Goal: Information Seeking & Learning: Compare options

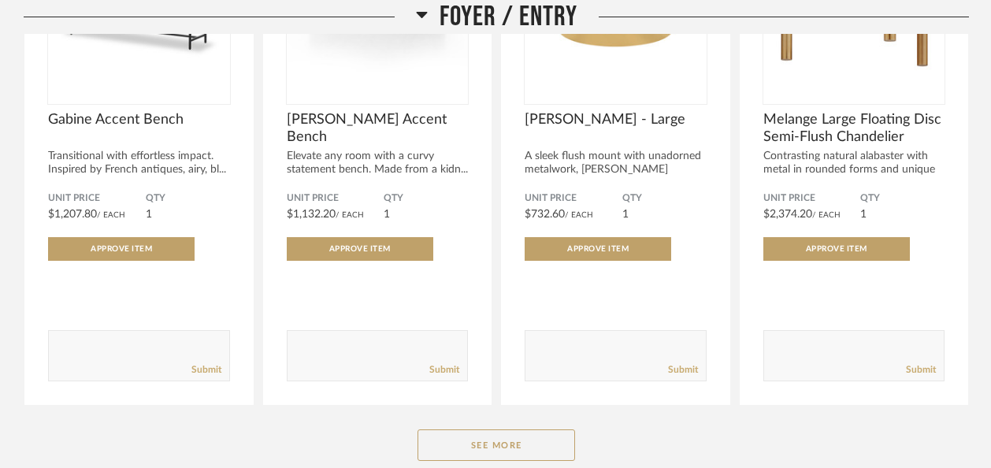
scroll to position [454, 0]
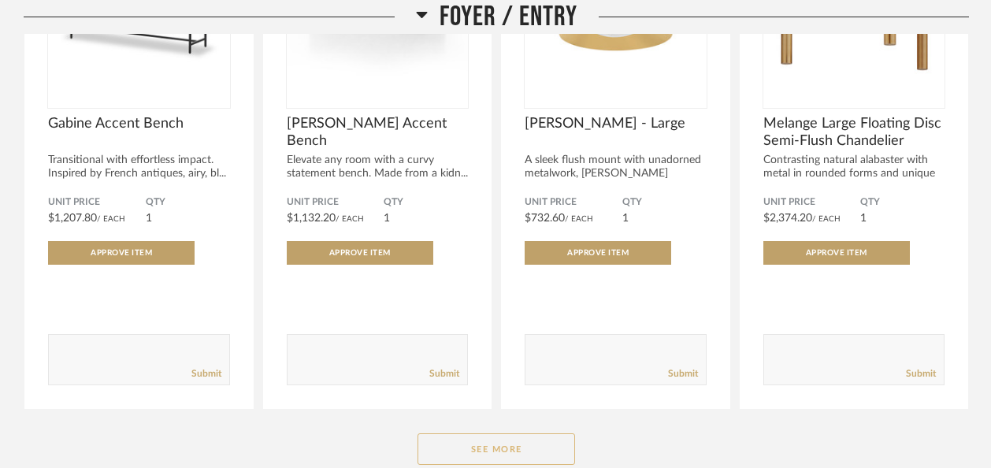
click at [495, 433] on button "See More" at bounding box center [497, 449] width 158 height 32
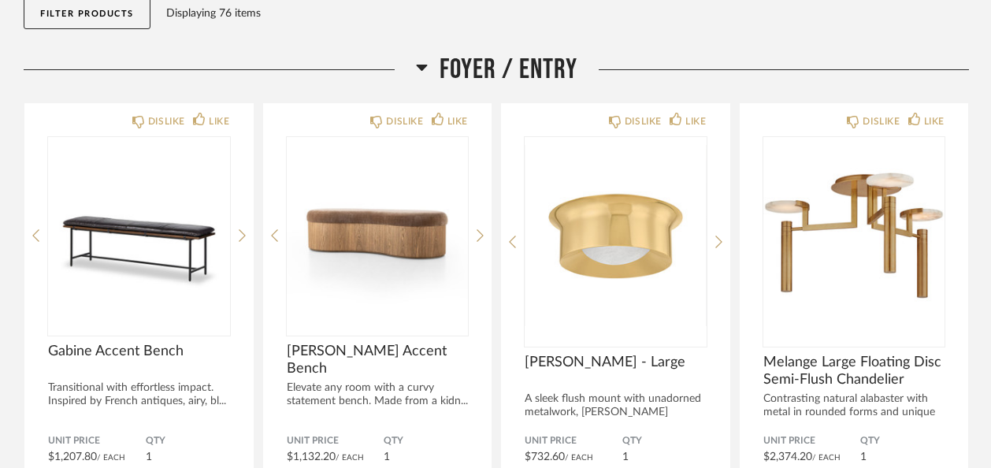
scroll to position [236, 0]
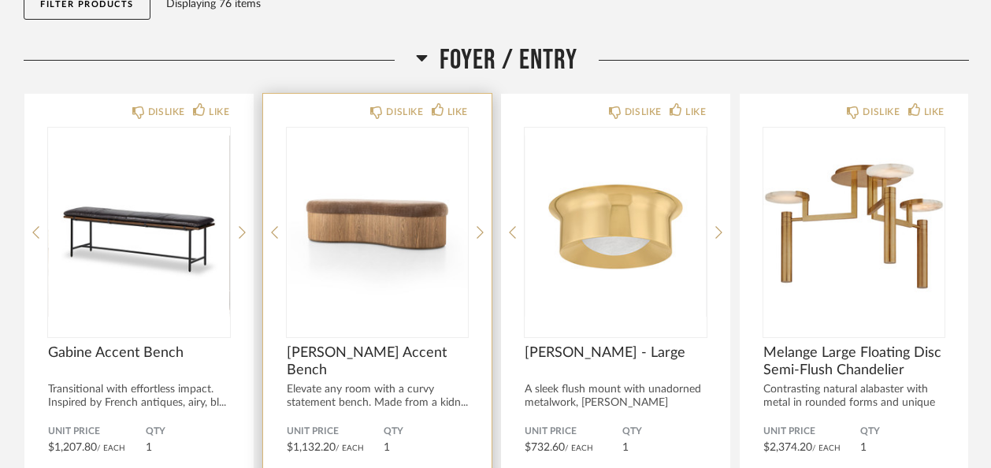
click at [338, 165] on img "0" at bounding box center [378, 226] width 182 height 197
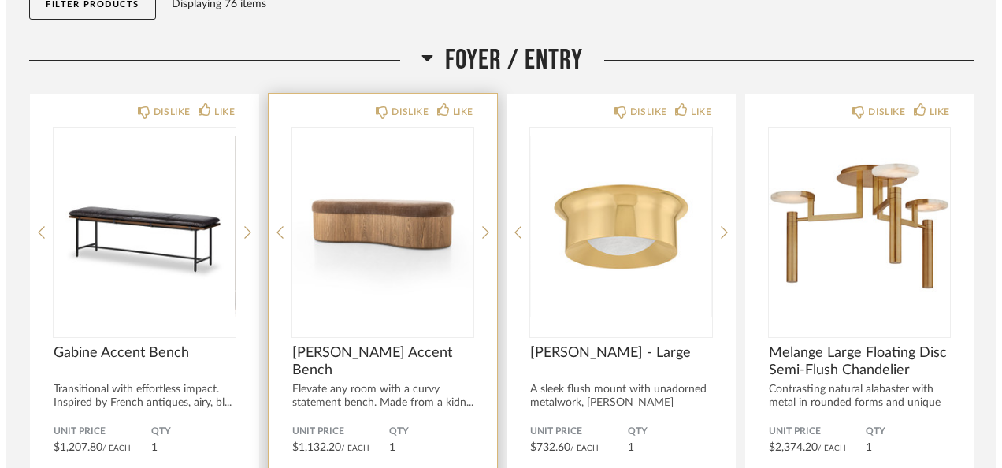
scroll to position [0, 0]
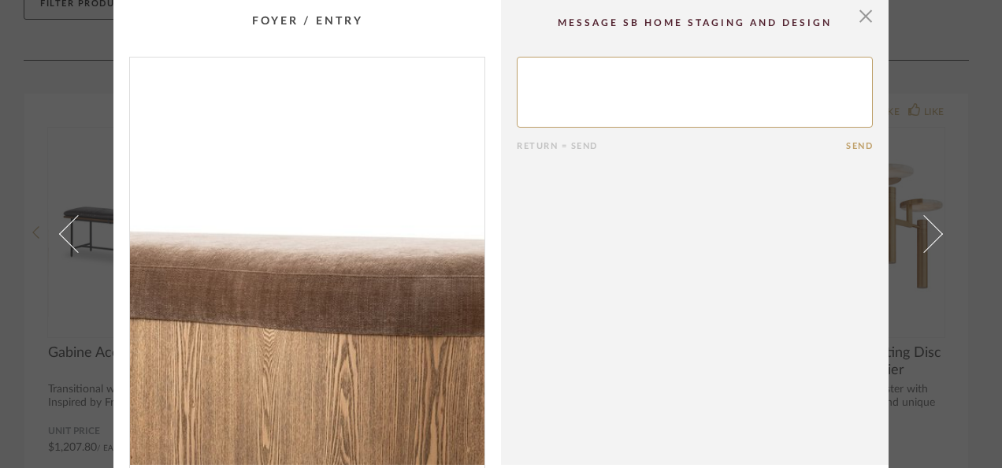
click at [340, 218] on img "0" at bounding box center [307, 261] width 355 height 407
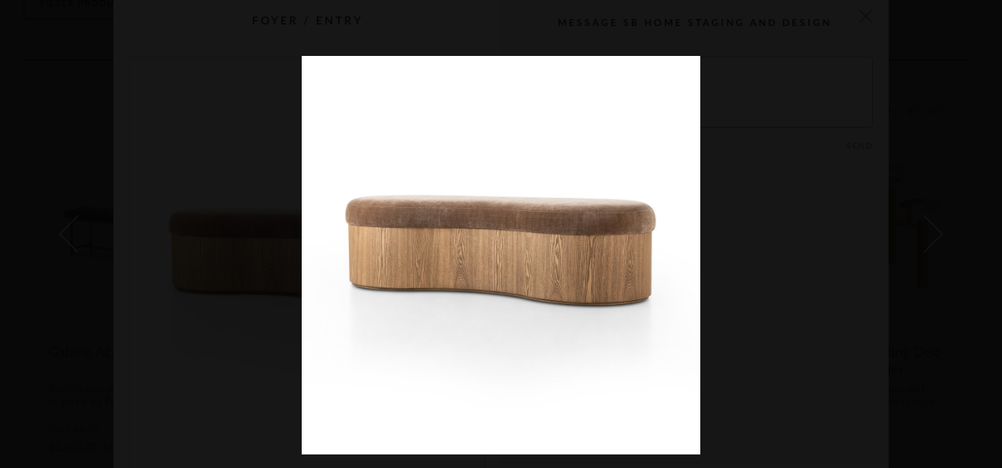
click at [411, 252] on img at bounding box center [501, 255] width 399 height 399
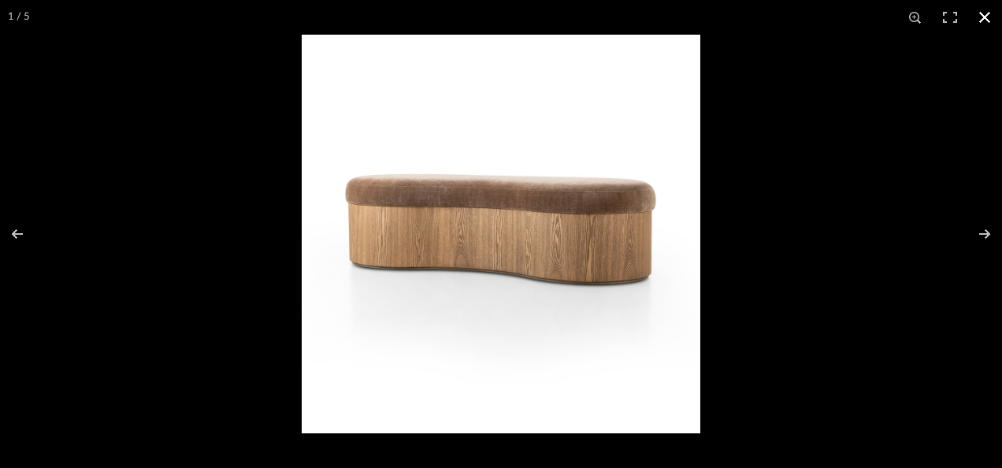
click at [985, 15] on button at bounding box center [985, 17] width 35 height 35
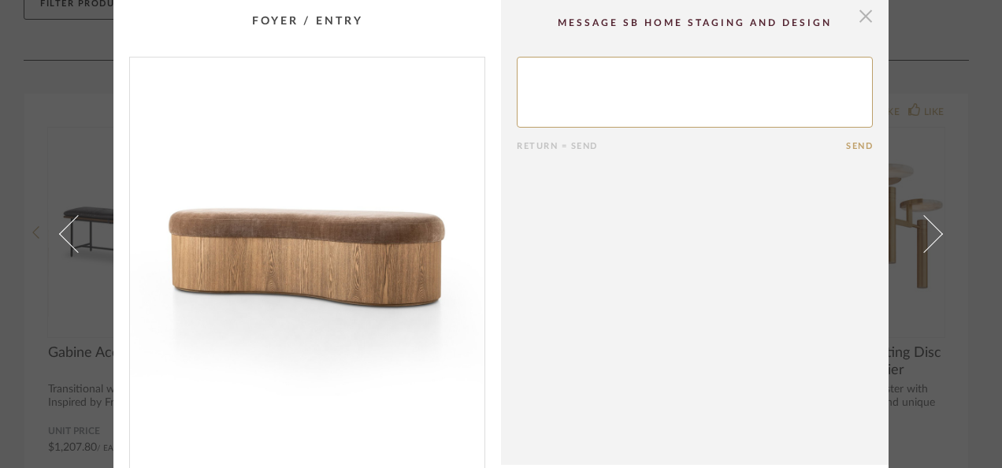
click at [861, 20] on span "button" at bounding box center [866, 16] width 32 height 32
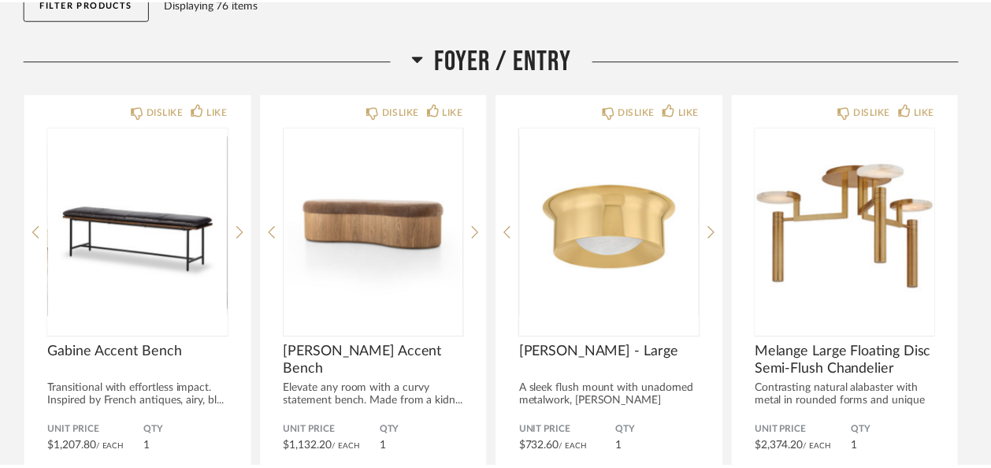
scroll to position [236, 0]
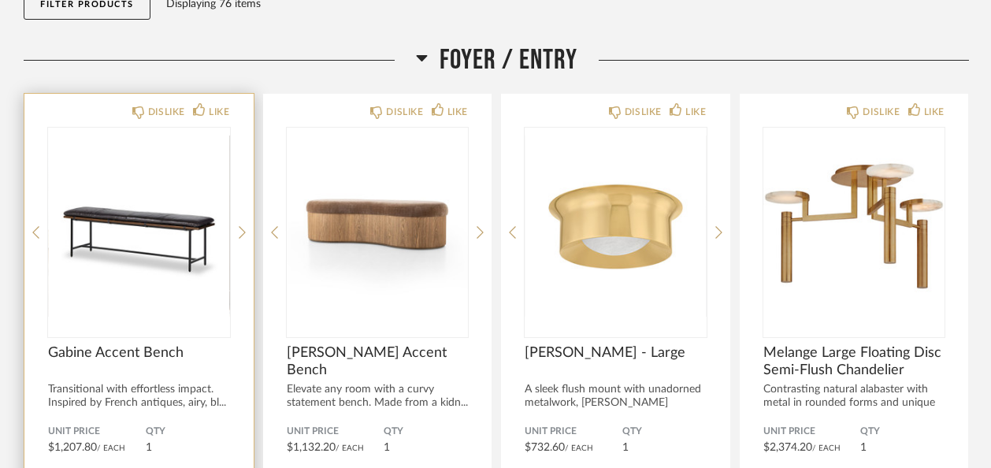
click at [109, 344] on span "Gabine Accent Bench" at bounding box center [139, 352] width 182 height 17
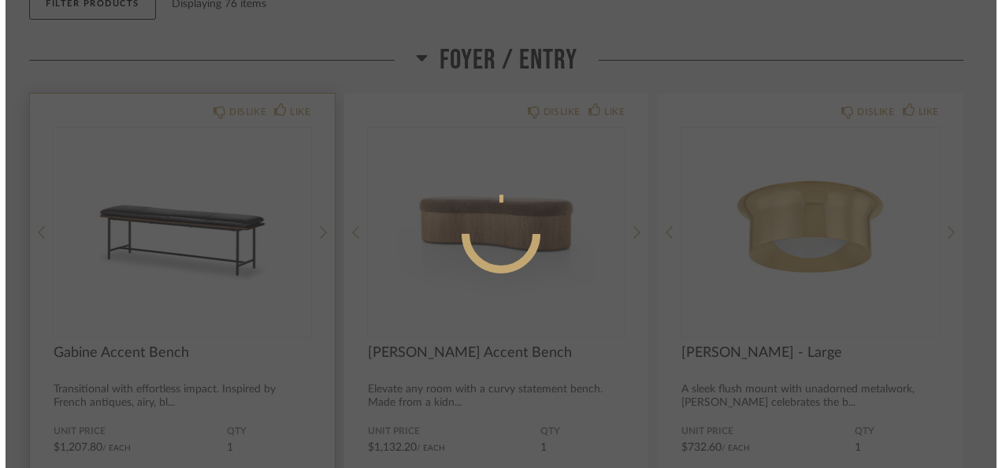
scroll to position [0, 0]
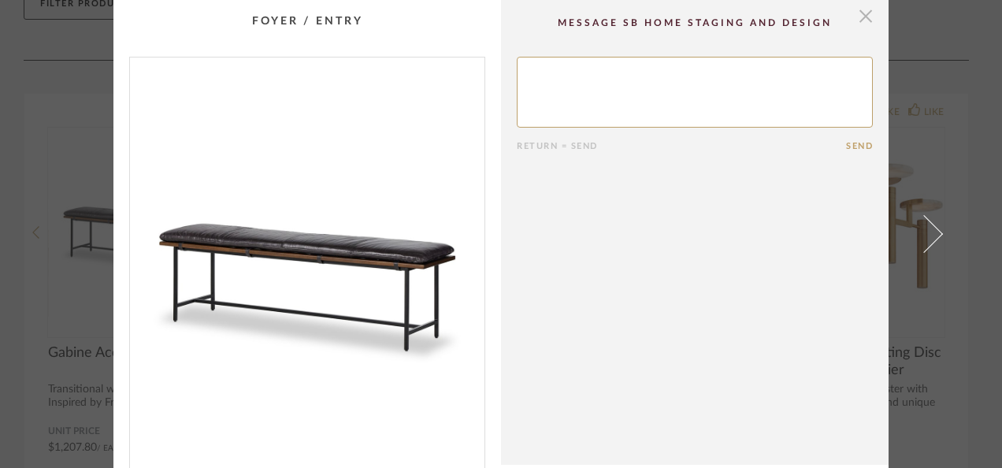
click at [864, 6] on span "button" at bounding box center [866, 16] width 32 height 32
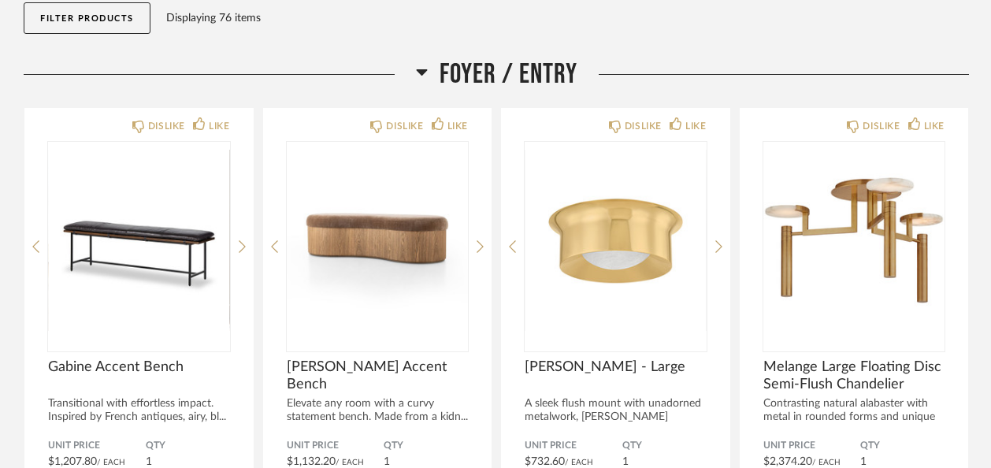
scroll to position [217, 0]
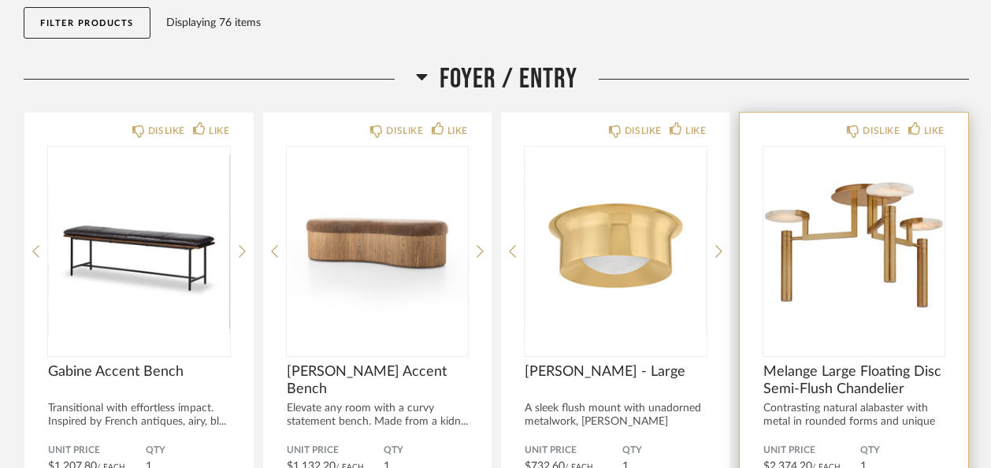
click at [859, 171] on img "0" at bounding box center [855, 245] width 182 height 197
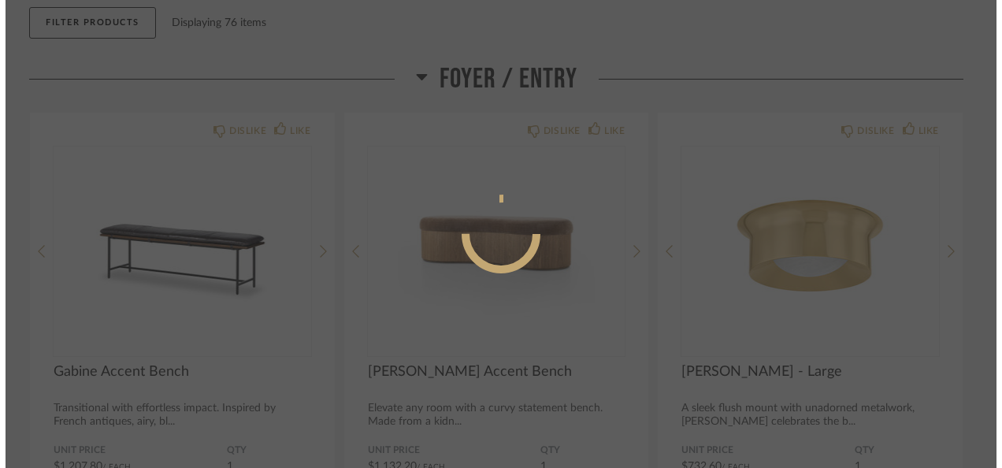
scroll to position [0, 0]
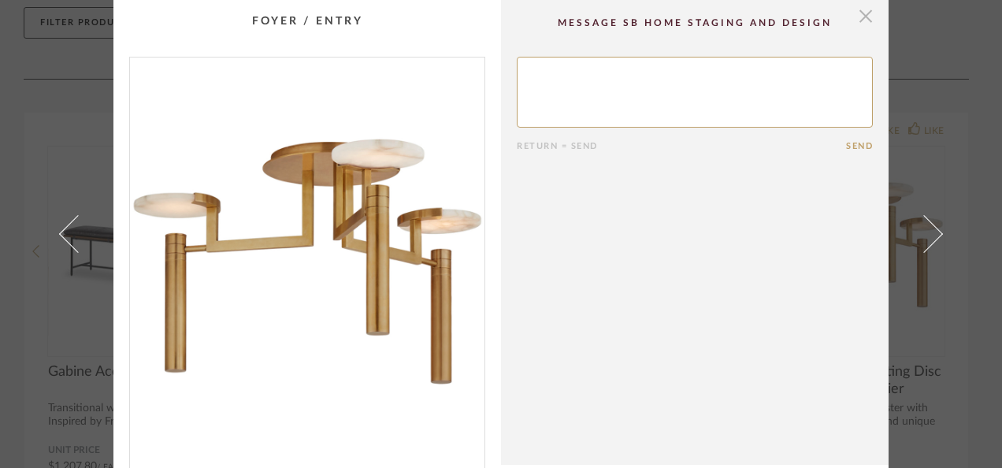
click at [864, 10] on span "button" at bounding box center [866, 16] width 32 height 32
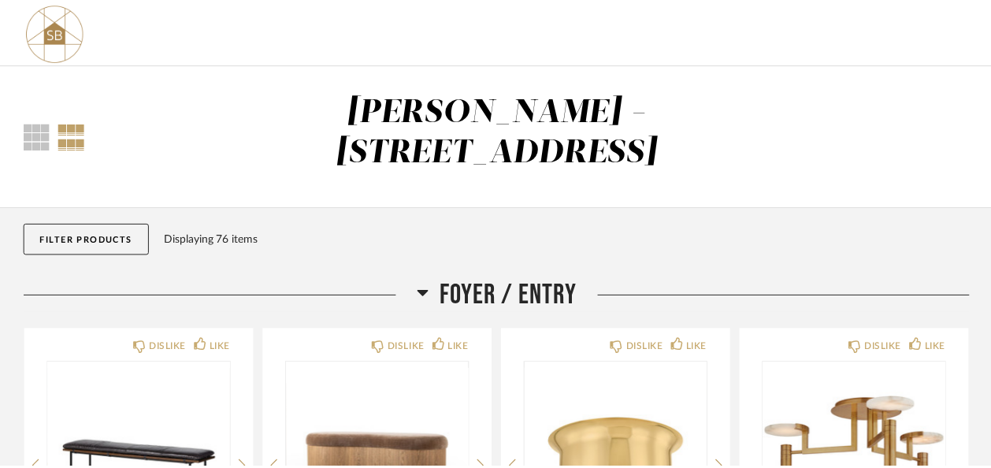
scroll to position [217, 0]
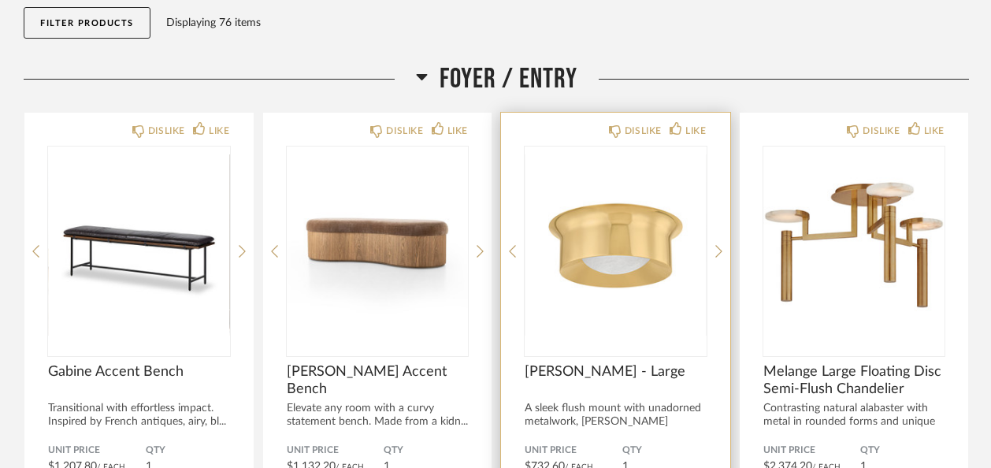
click at [599, 191] on img "0" at bounding box center [616, 245] width 182 height 197
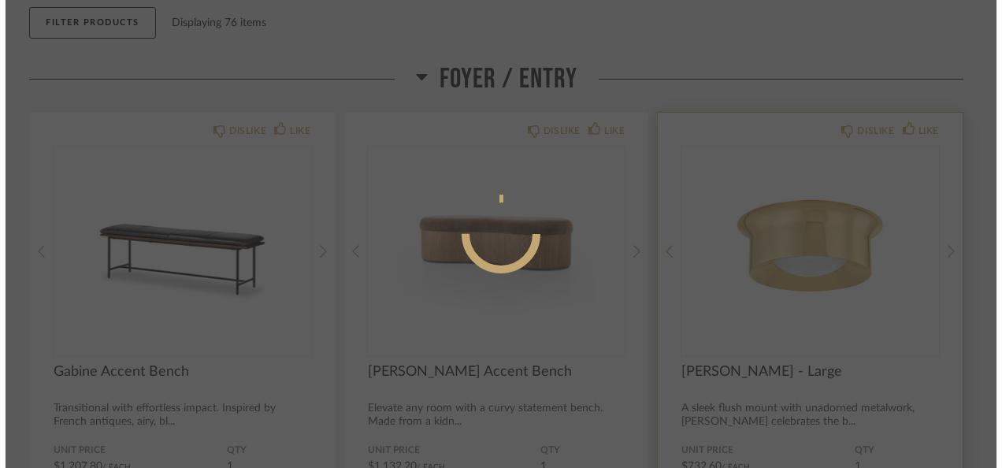
scroll to position [0, 0]
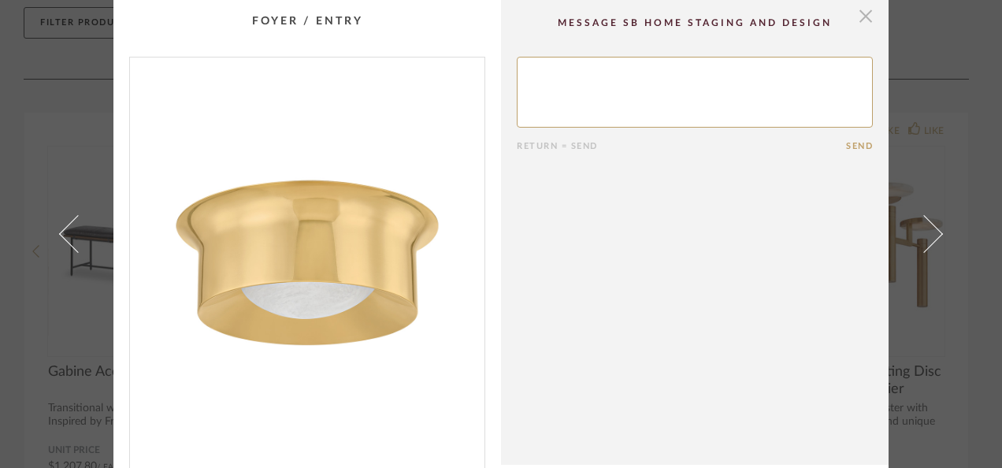
click at [862, 16] on span "button" at bounding box center [866, 16] width 32 height 32
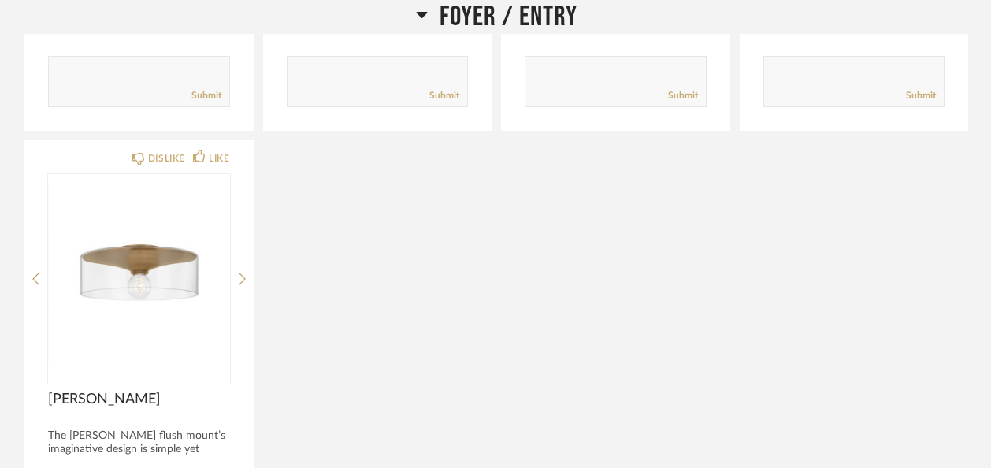
scroll to position [748, 0]
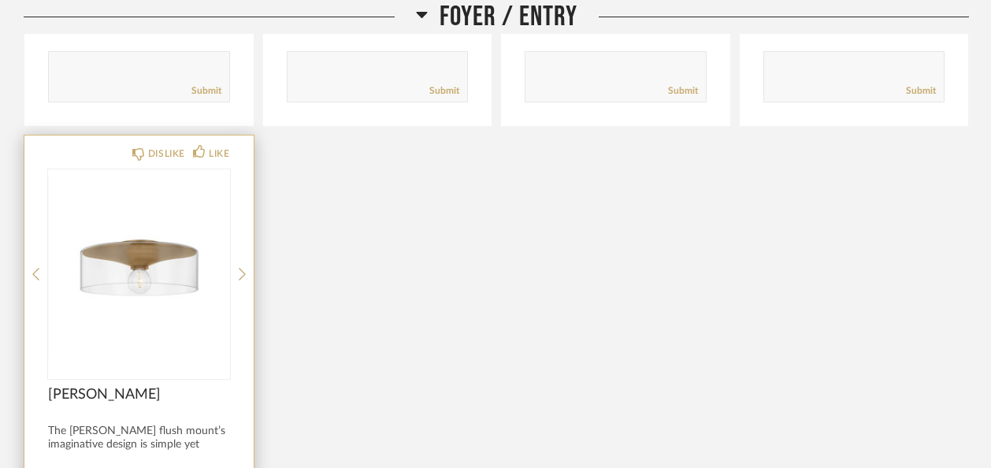
click at [89, 232] on img "0" at bounding box center [139, 267] width 182 height 197
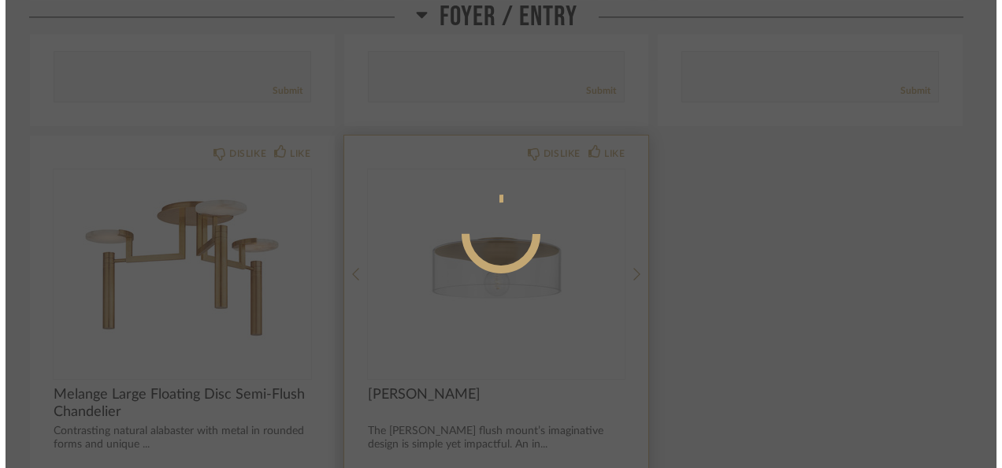
scroll to position [0, 0]
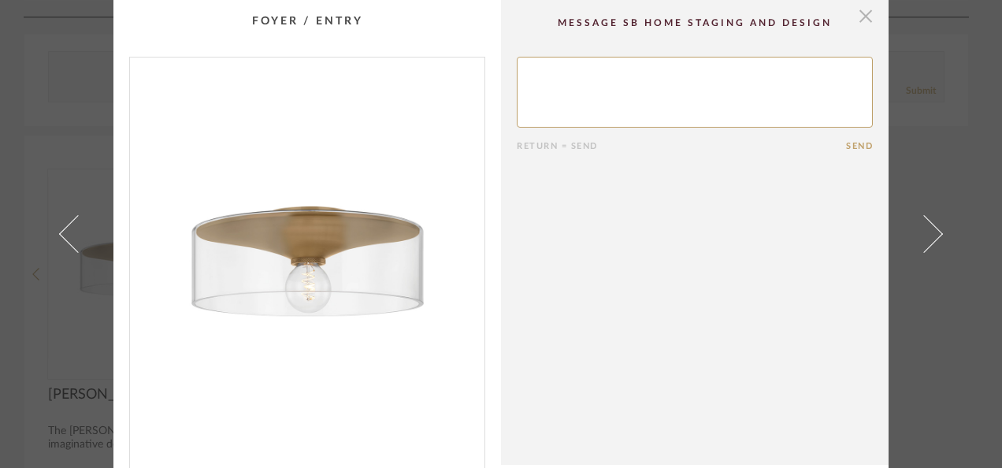
click at [851, 19] on span "button" at bounding box center [866, 16] width 32 height 32
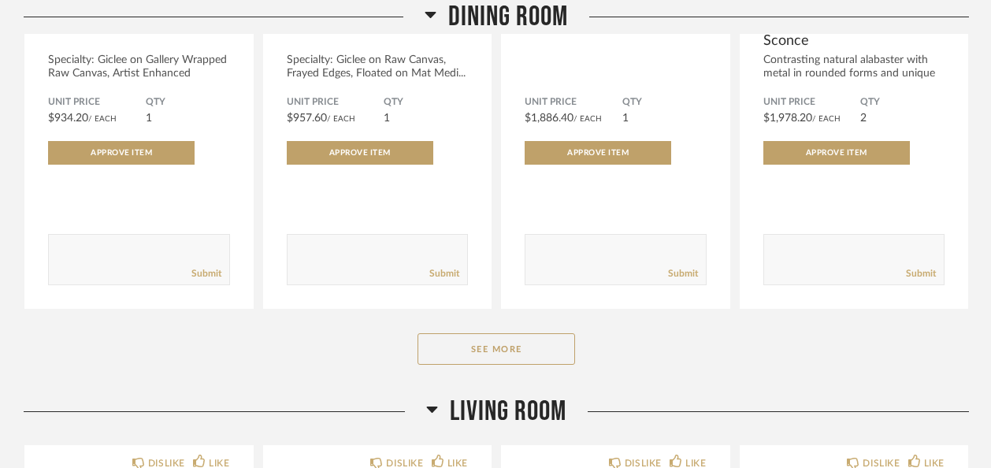
scroll to position [1819, 0]
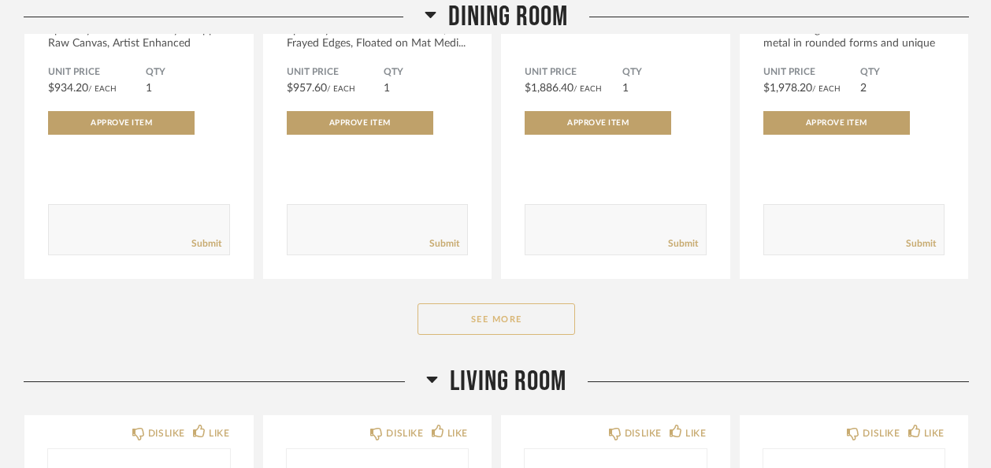
click at [557, 303] on button "See More" at bounding box center [497, 319] width 158 height 32
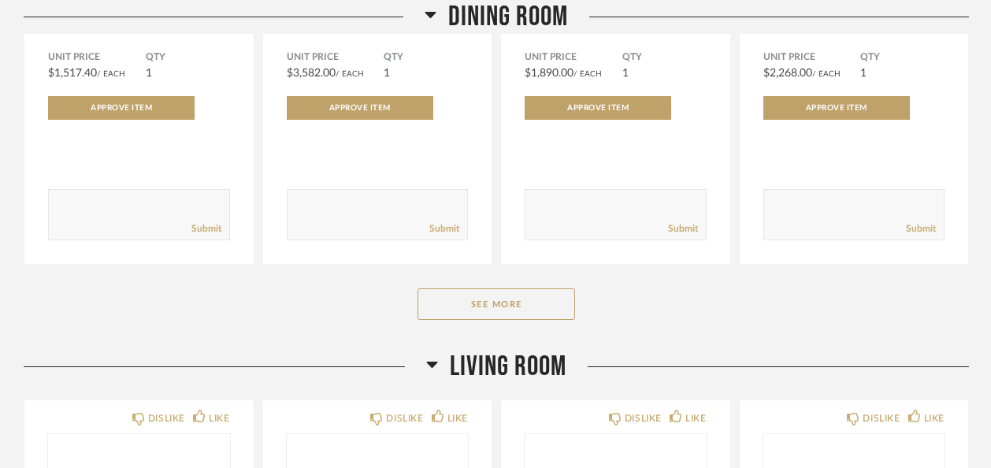
scroll to position [3984, 0]
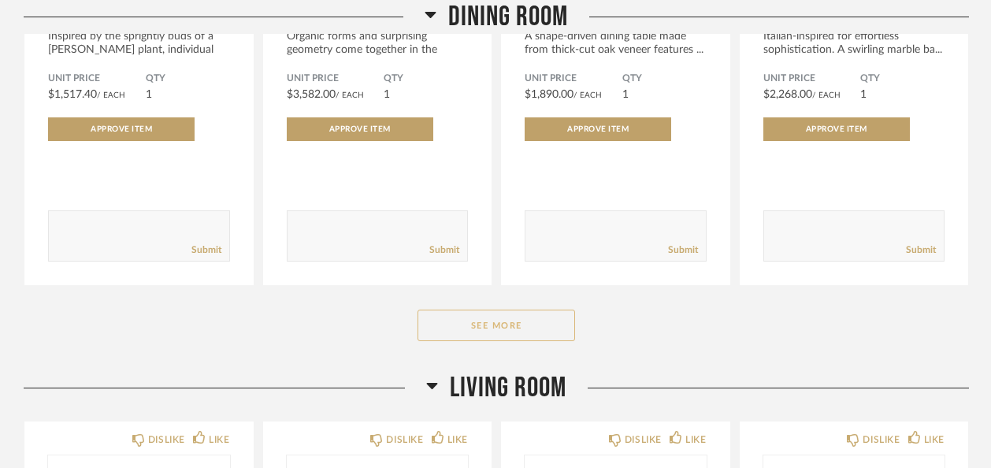
click at [540, 310] on button "See More" at bounding box center [497, 326] width 158 height 32
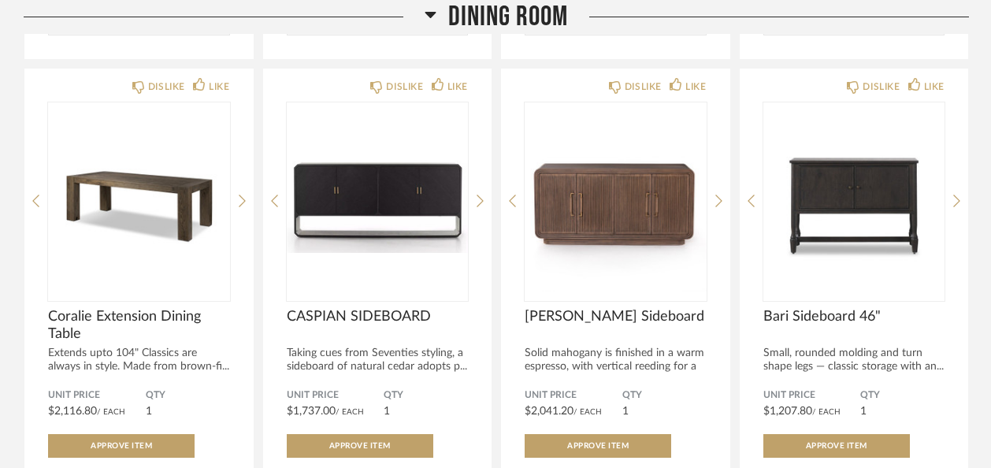
scroll to position [4235, 0]
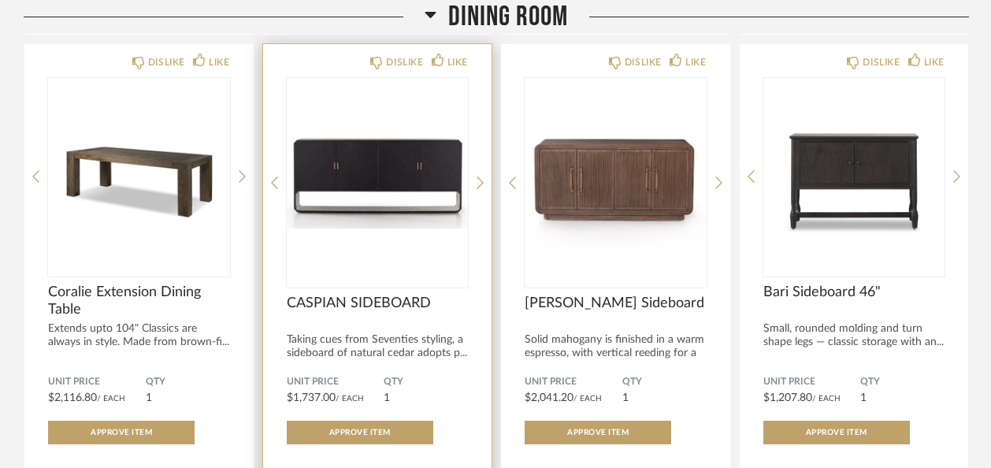
click at [389, 144] on img "0" at bounding box center [378, 176] width 182 height 197
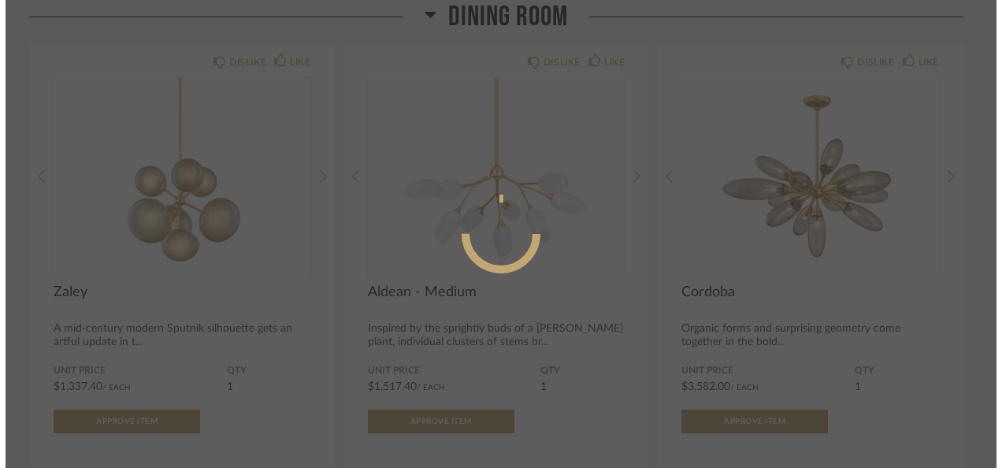
scroll to position [0, 0]
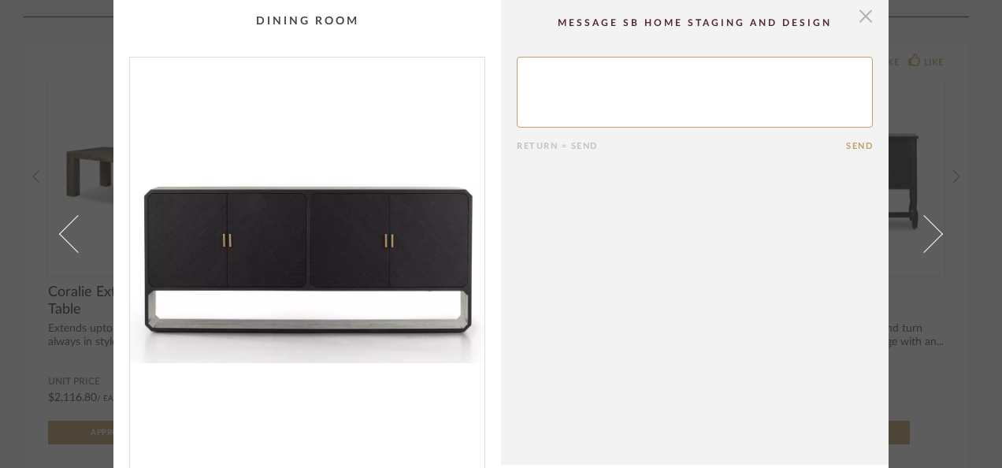
click at [868, 22] on span "button" at bounding box center [866, 16] width 32 height 32
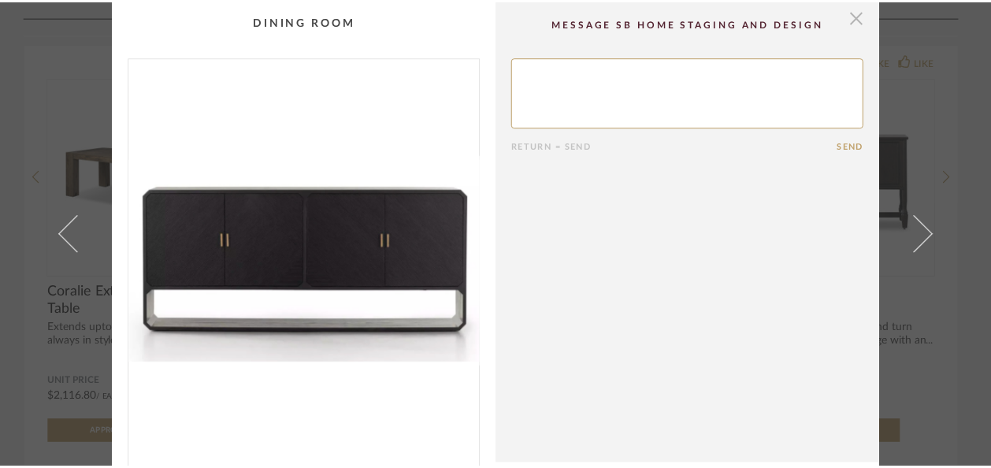
scroll to position [4235, 0]
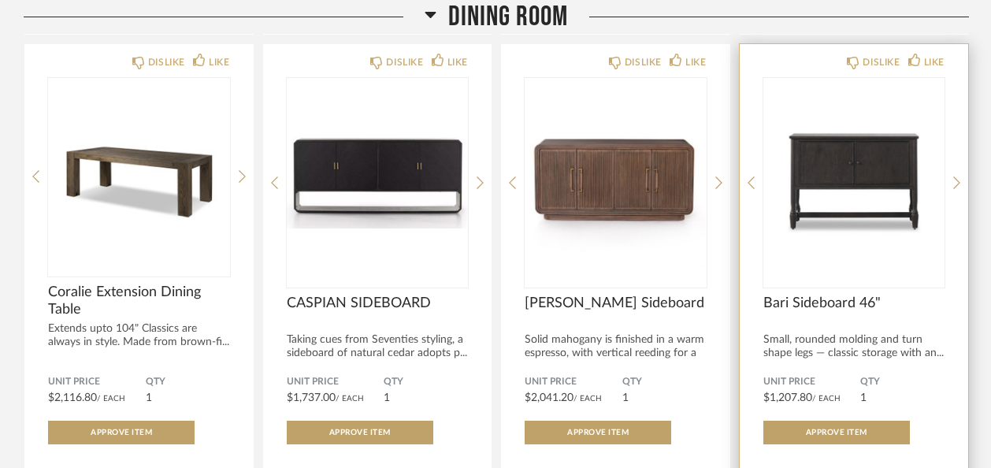
click at [861, 139] on img "0" at bounding box center [855, 176] width 182 height 197
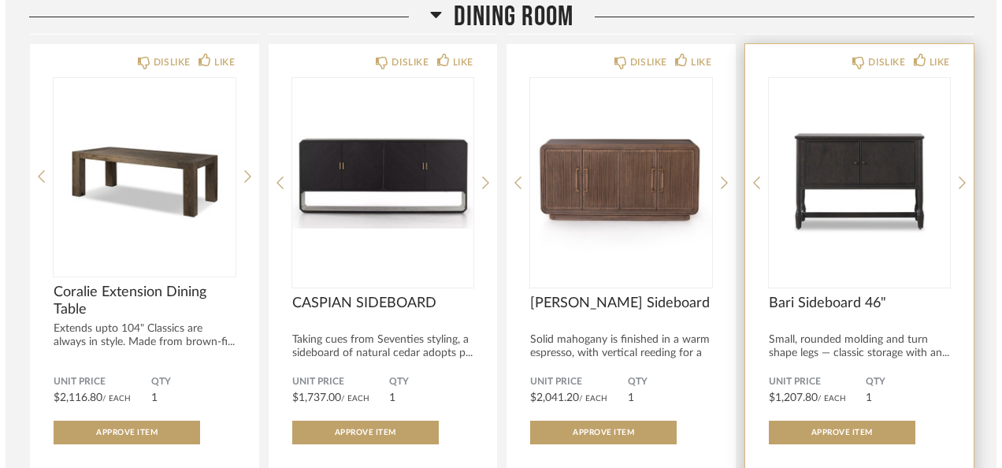
scroll to position [0, 0]
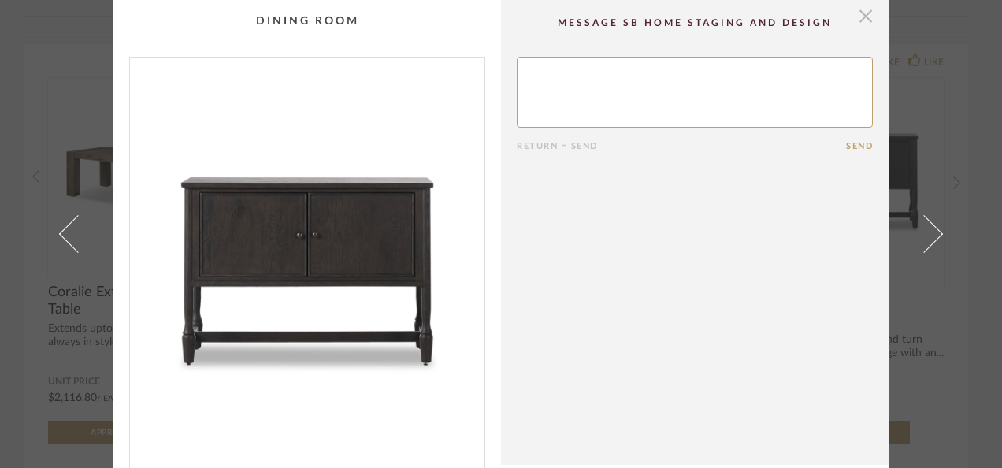
click at [860, 9] on span "button" at bounding box center [866, 16] width 32 height 32
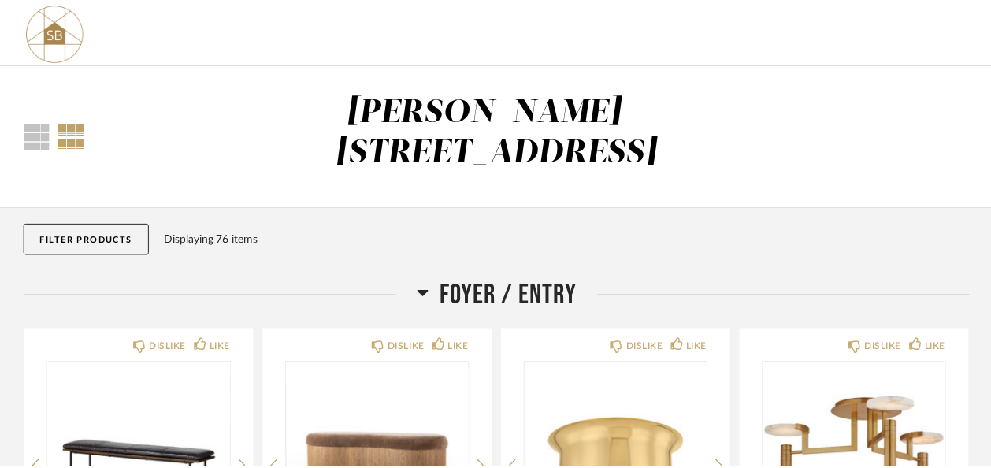
scroll to position [4235, 0]
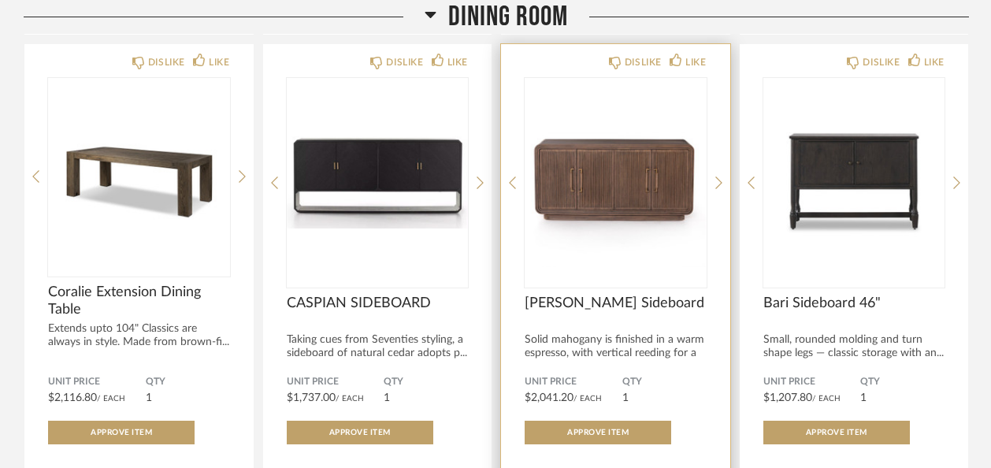
click at [582, 153] on img "0" at bounding box center [616, 176] width 182 height 197
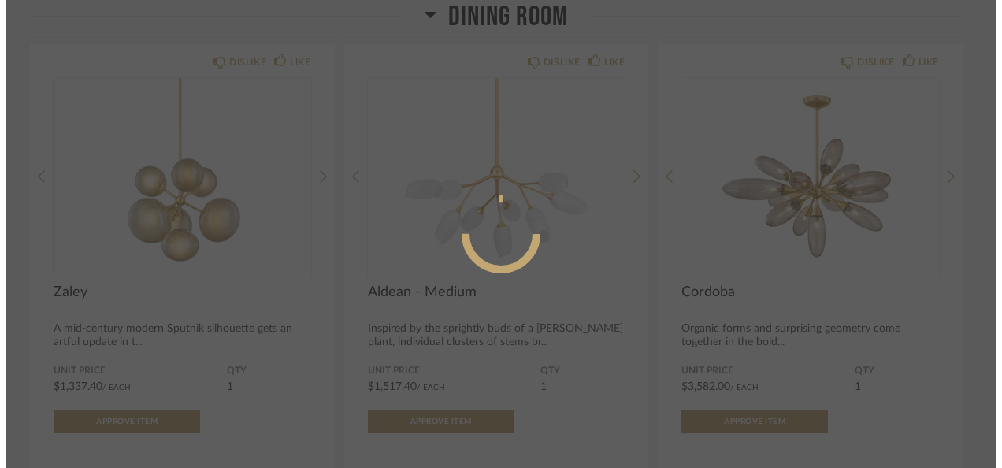
scroll to position [0, 0]
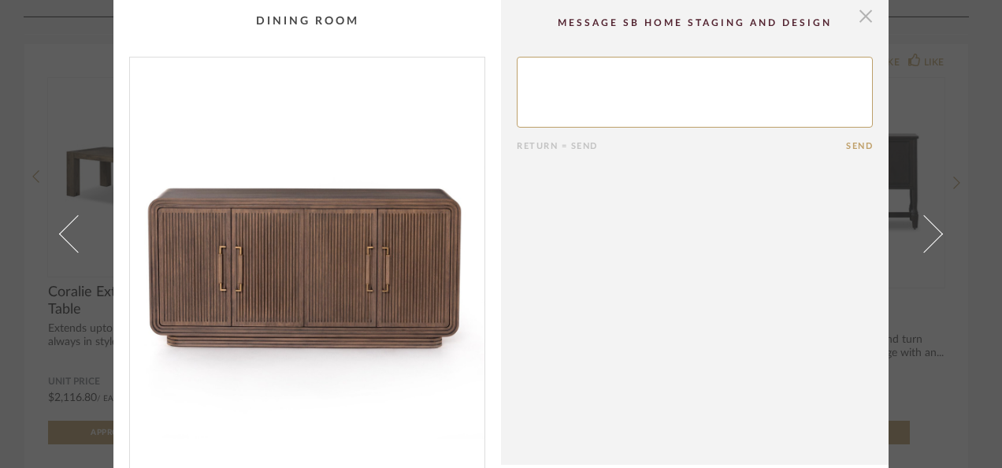
click at [853, 1] on span "button" at bounding box center [866, 16] width 32 height 32
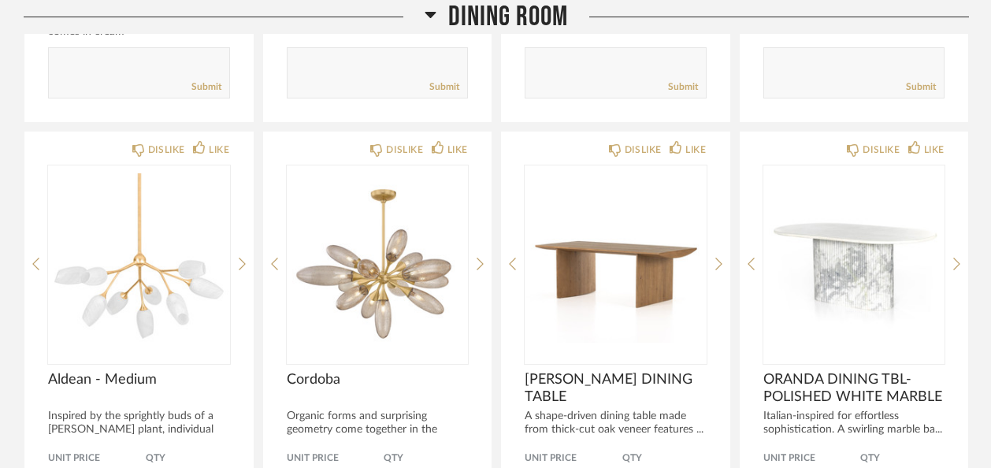
scroll to position [3629, 0]
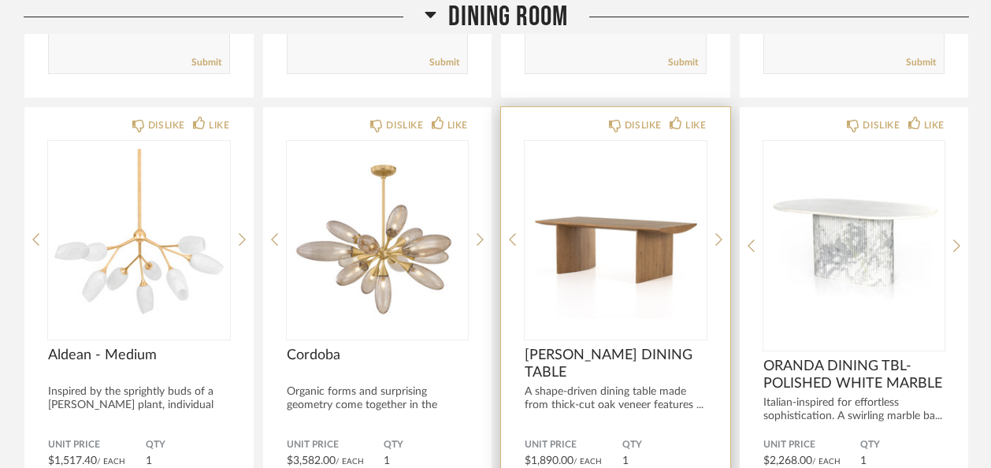
click at [624, 206] on img "0" at bounding box center [616, 239] width 182 height 197
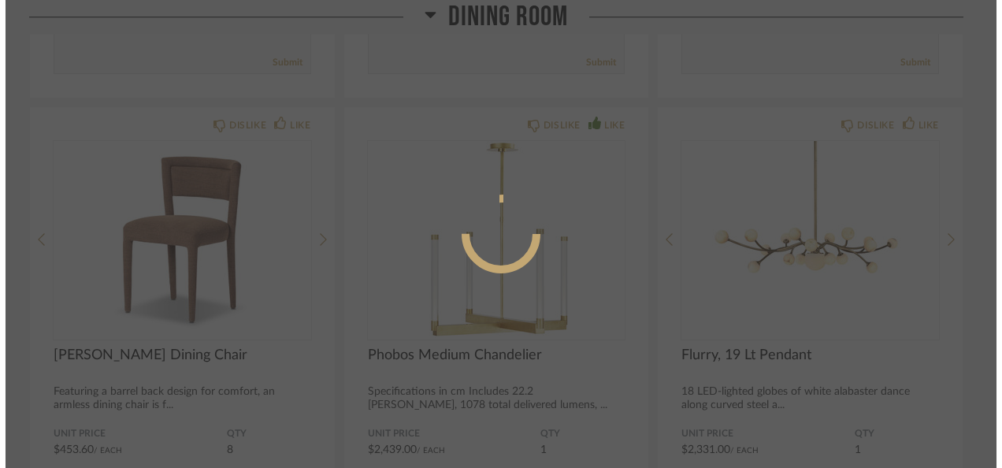
scroll to position [0, 0]
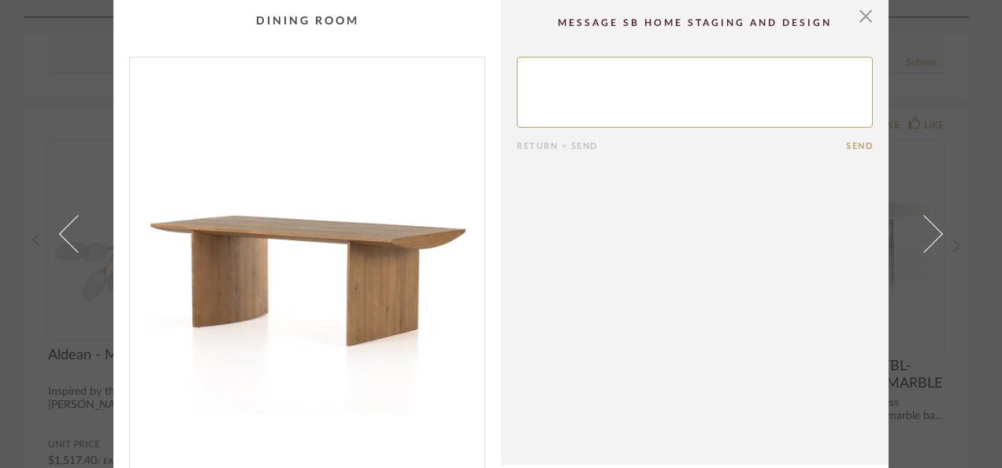
drag, startPoint x: 857, startPoint y: 19, endPoint x: 846, endPoint y: 189, distance: 170.6
click at [846, 189] on div "× 1 / 6 Return = Send Send [PERSON_NAME] DINING TABLE A shape-driven dining tab…" at bounding box center [500, 386] width 775 height 773
click at [851, 9] on span "button" at bounding box center [866, 16] width 32 height 32
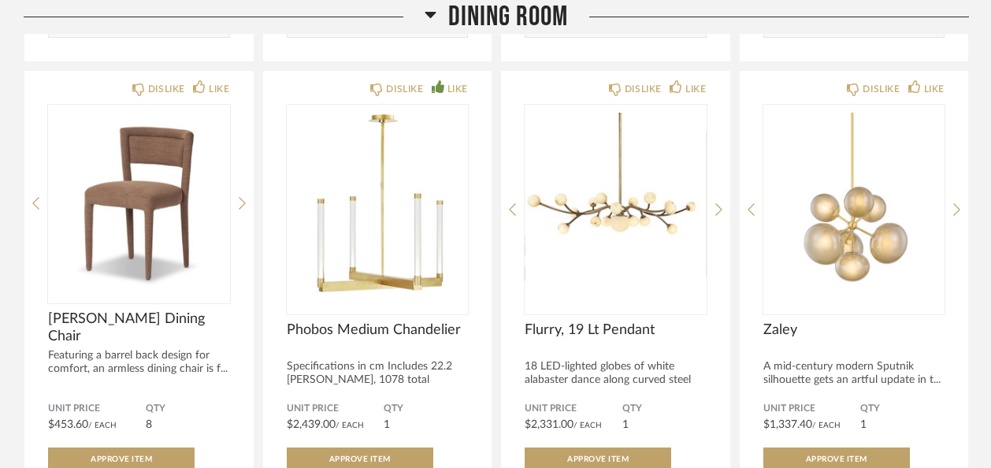
scroll to position [3130, 0]
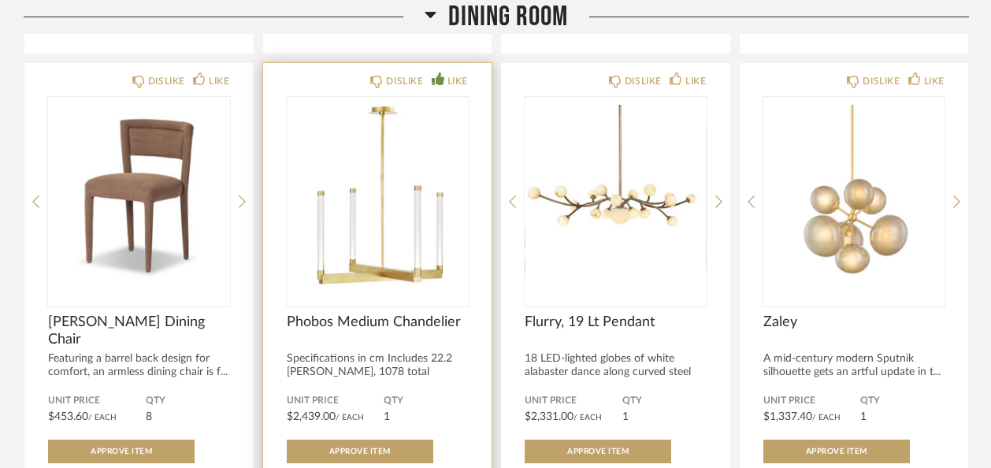
click at [381, 185] on img "0" at bounding box center [378, 195] width 182 height 197
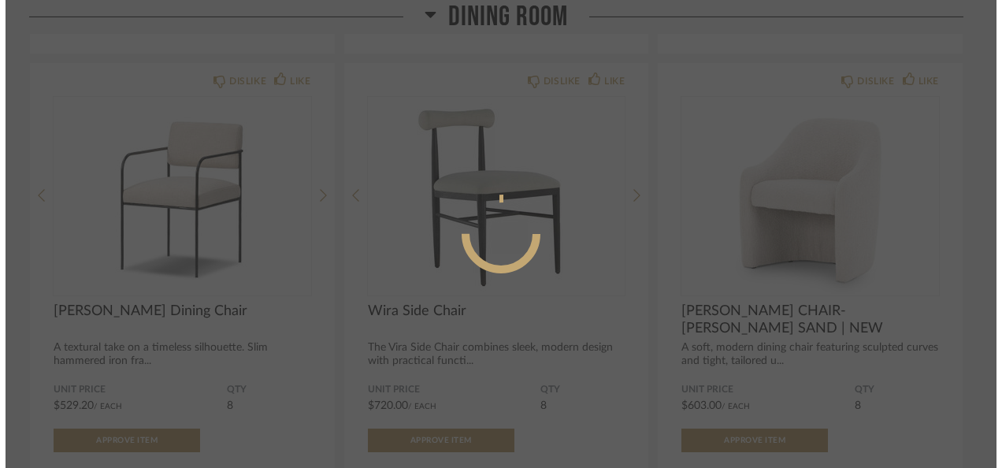
scroll to position [0, 0]
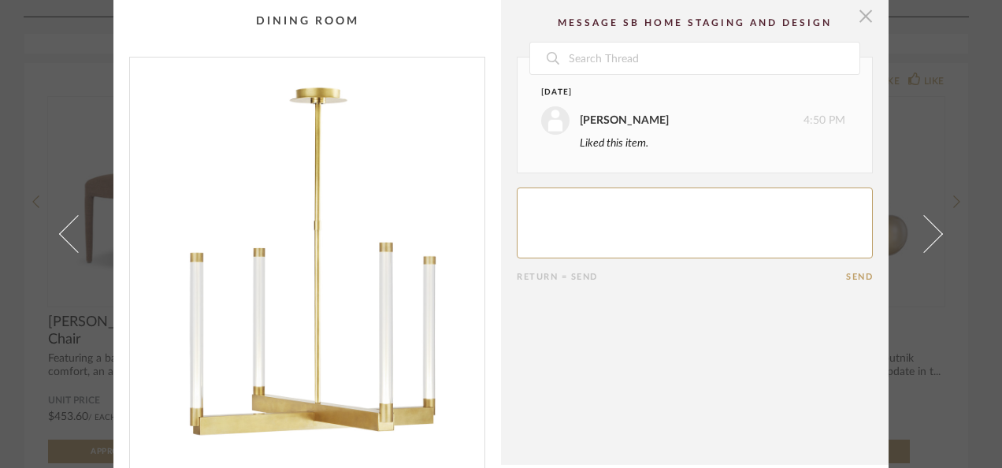
click at [861, 13] on span "button" at bounding box center [866, 16] width 32 height 32
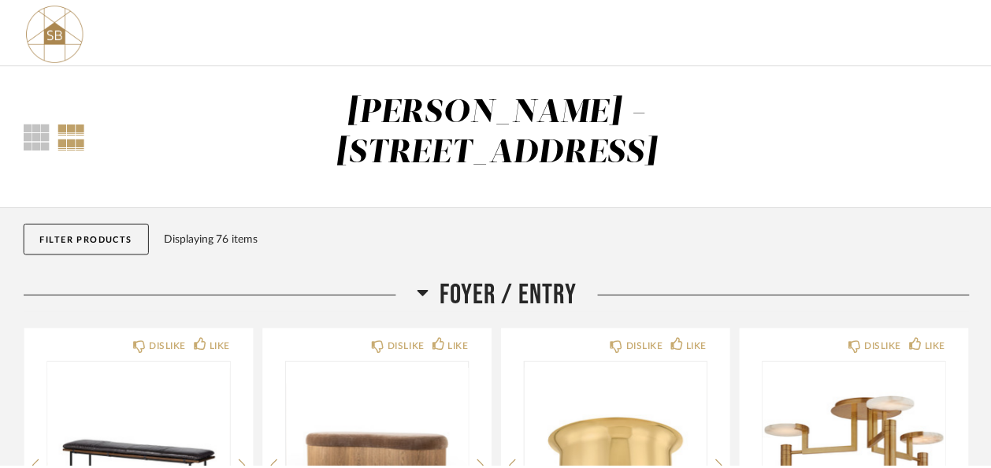
scroll to position [3130, 0]
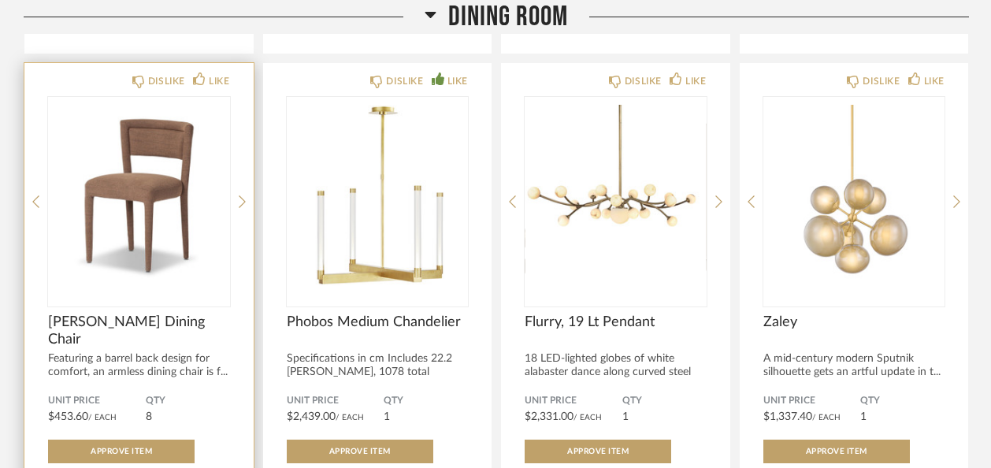
click at [125, 142] on img "0" at bounding box center [139, 195] width 182 height 197
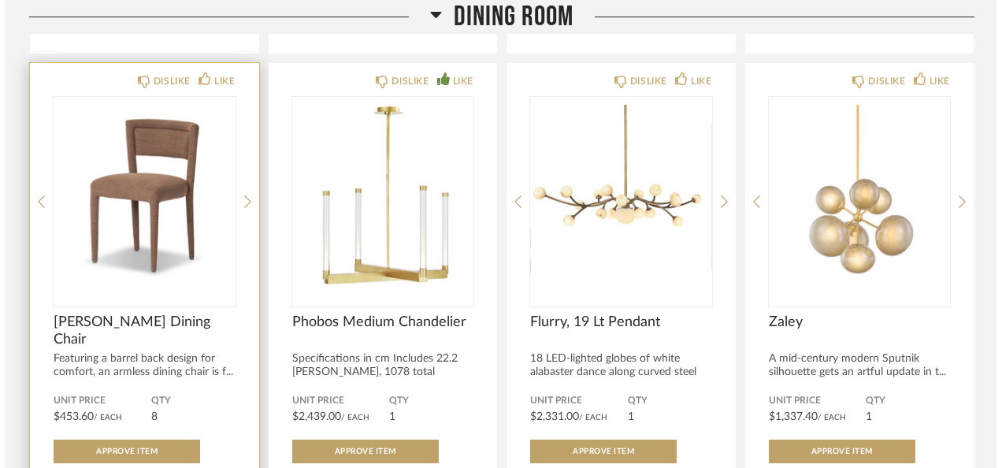
scroll to position [0, 0]
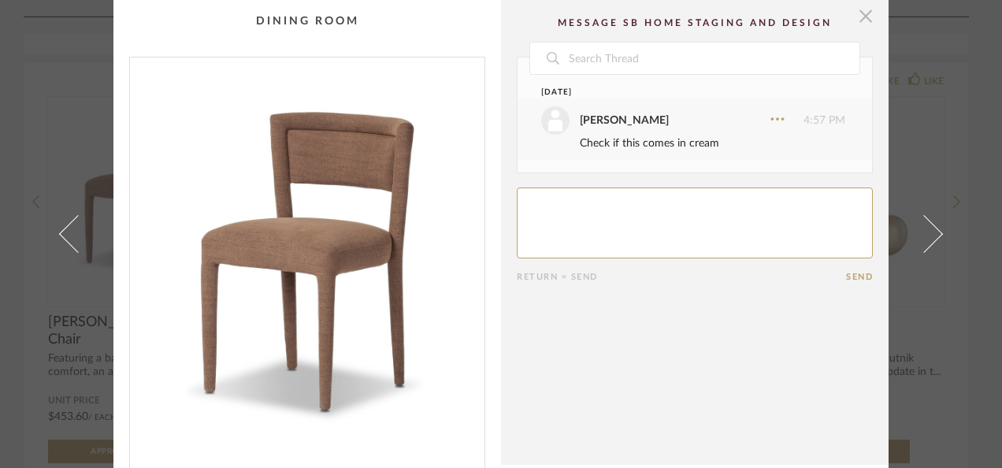
click at [853, 13] on span "button" at bounding box center [866, 16] width 32 height 32
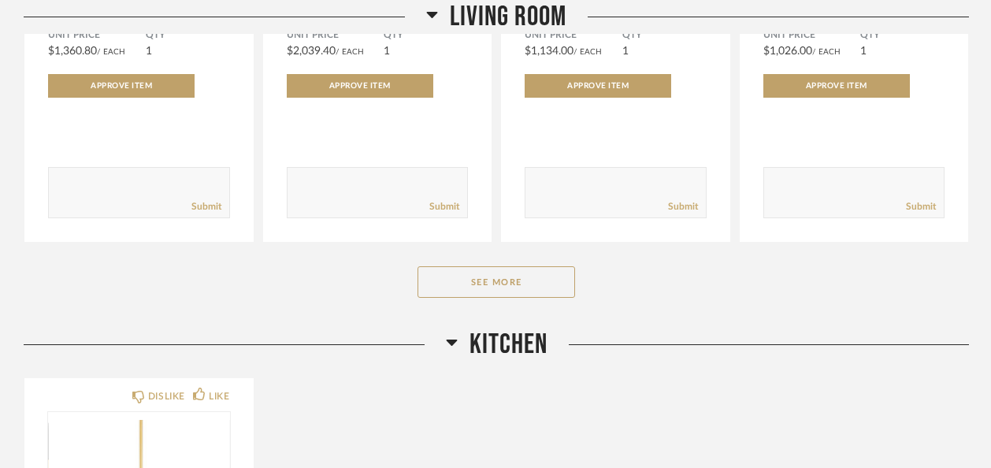
scroll to position [5256, 0]
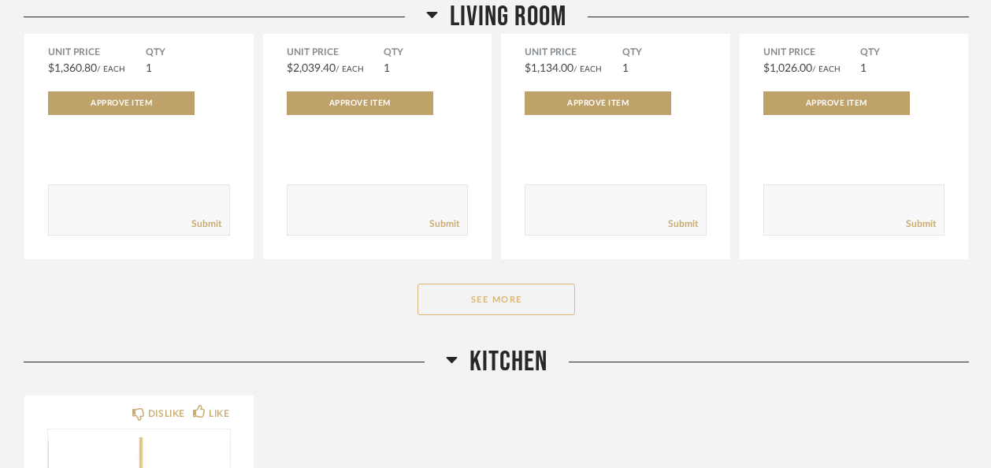
click at [498, 284] on button "See More" at bounding box center [497, 300] width 158 height 32
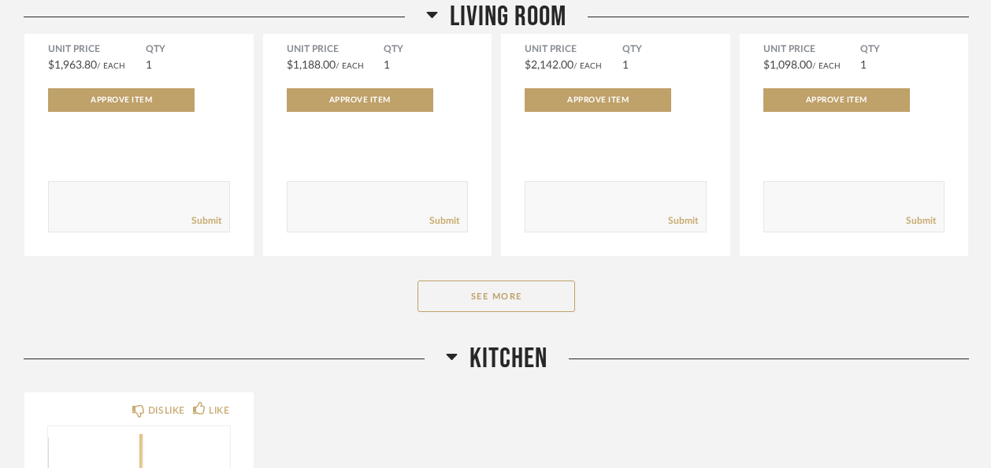
scroll to position [7463, 0]
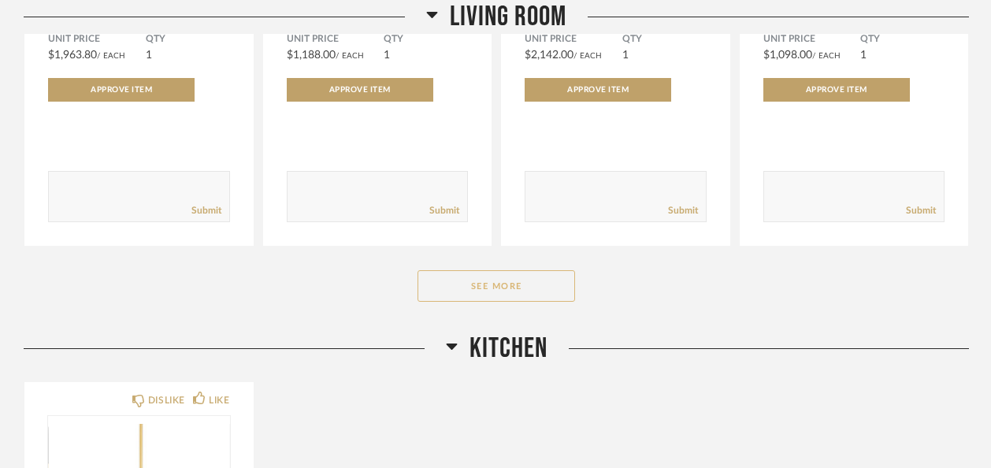
click at [507, 270] on button "See More" at bounding box center [497, 286] width 158 height 32
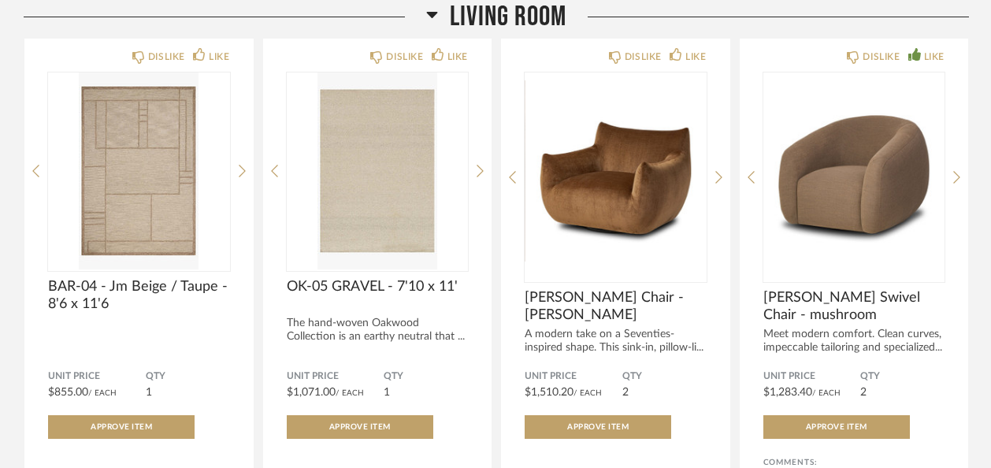
scroll to position [7668, 0]
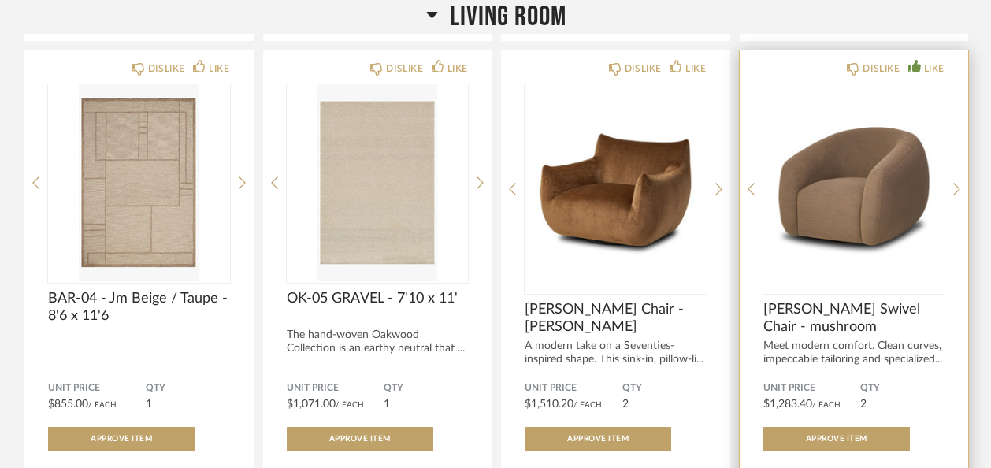
click at [890, 170] on img "0" at bounding box center [855, 182] width 182 height 197
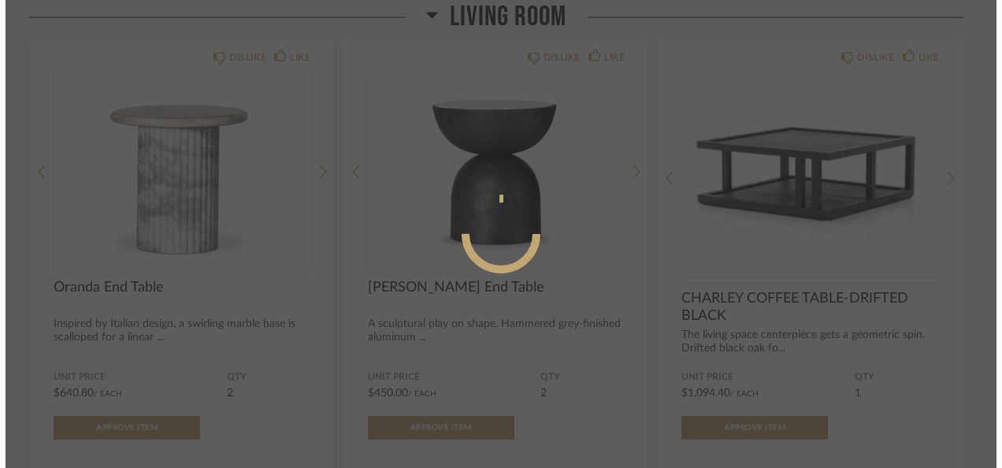
scroll to position [0, 0]
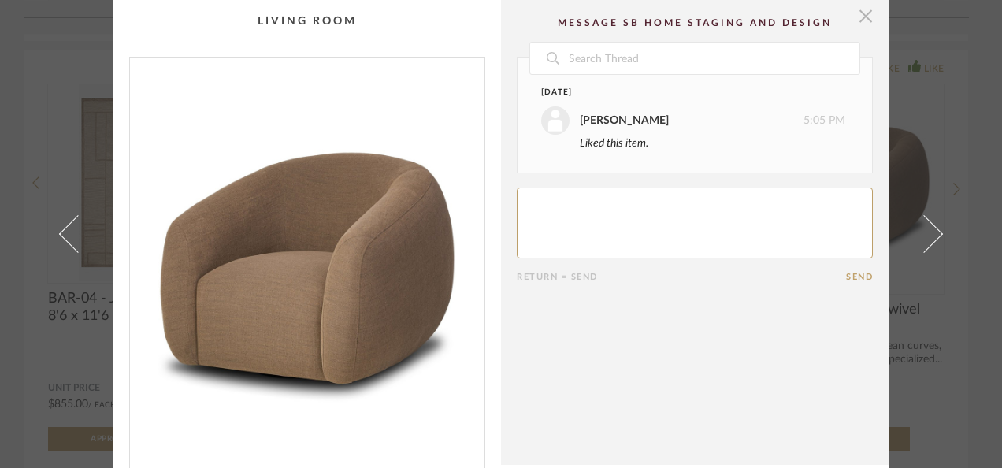
click at [867, 17] on span "button" at bounding box center [866, 16] width 32 height 32
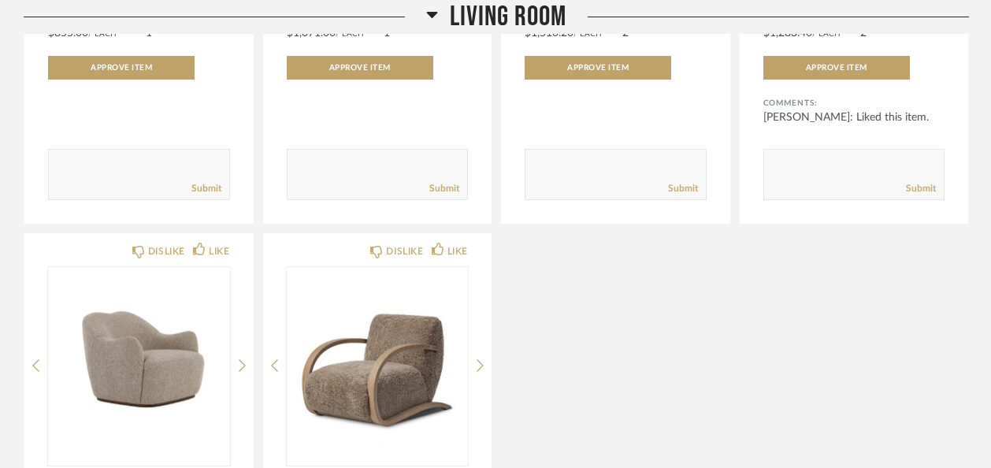
scroll to position [8051, 0]
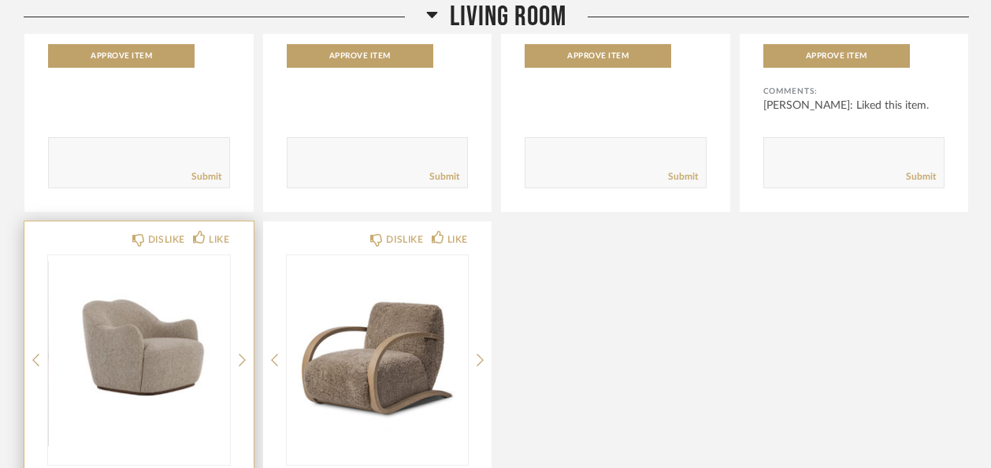
click at [128, 319] on img "0" at bounding box center [139, 353] width 182 height 197
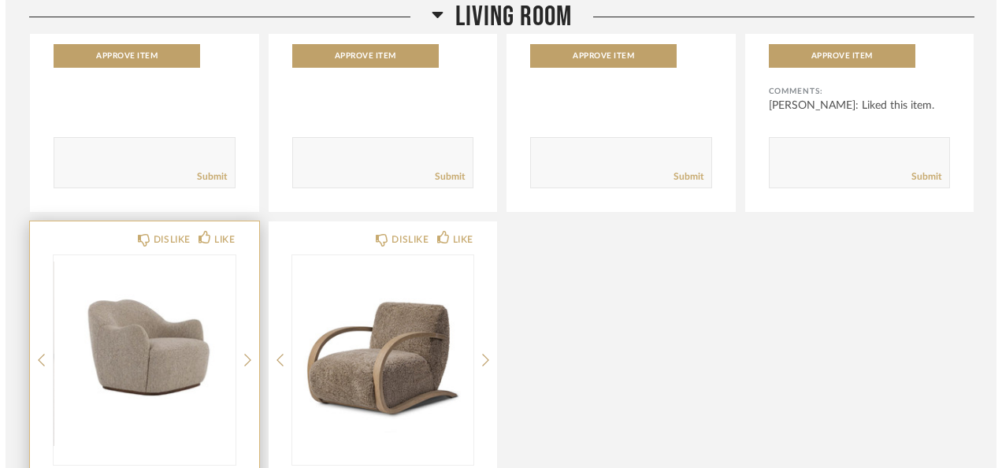
scroll to position [0, 0]
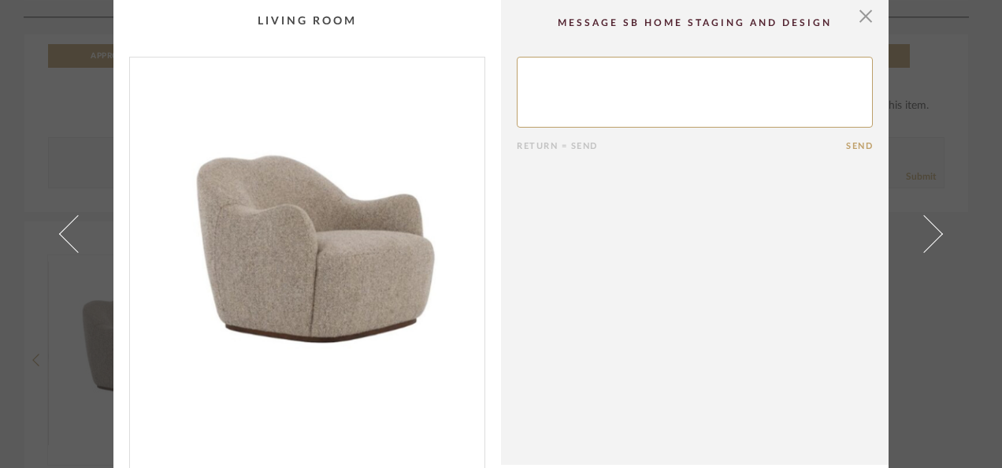
click at [854, 32] on cpp-summary-comments "Return = Send Send" at bounding box center [695, 232] width 388 height 465
click at [854, 16] on span "button" at bounding box center [866, 16] width 32 height 32
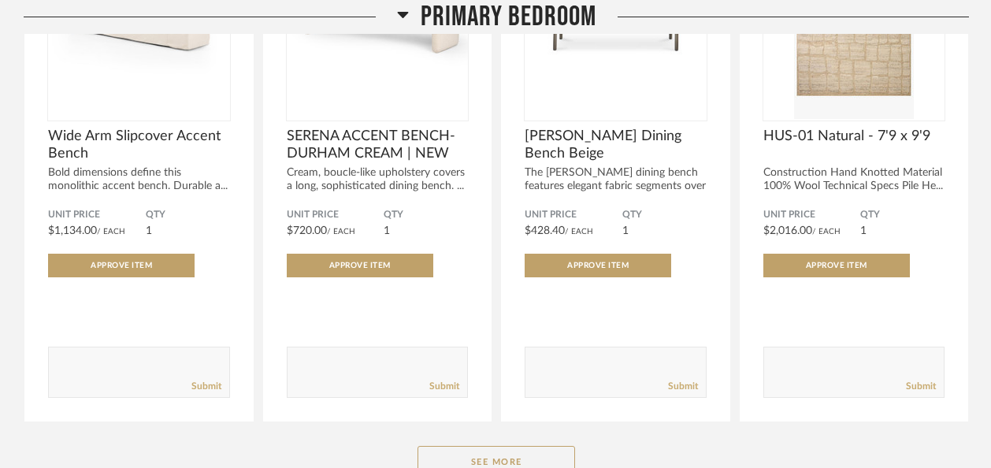
scroll to position [10464, 0]
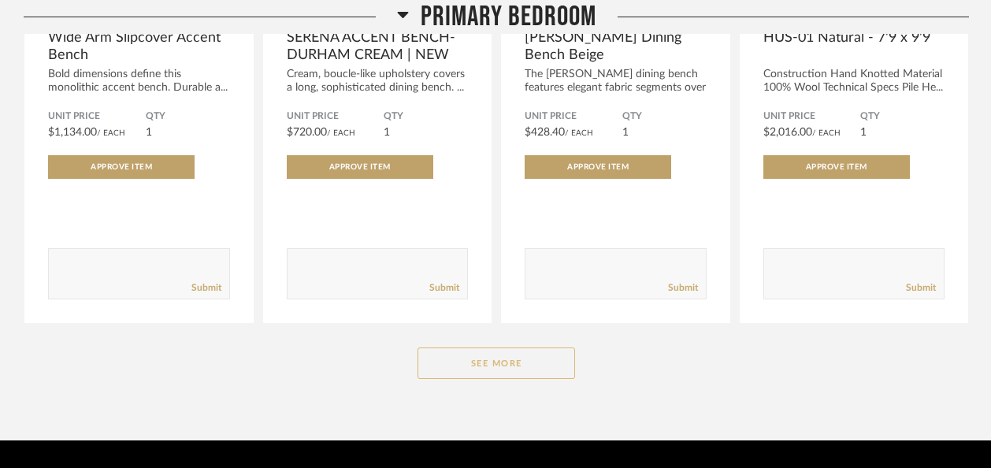
click at [464, 348] on button "See More" at bounding box center [497, 364] width 158 height 32
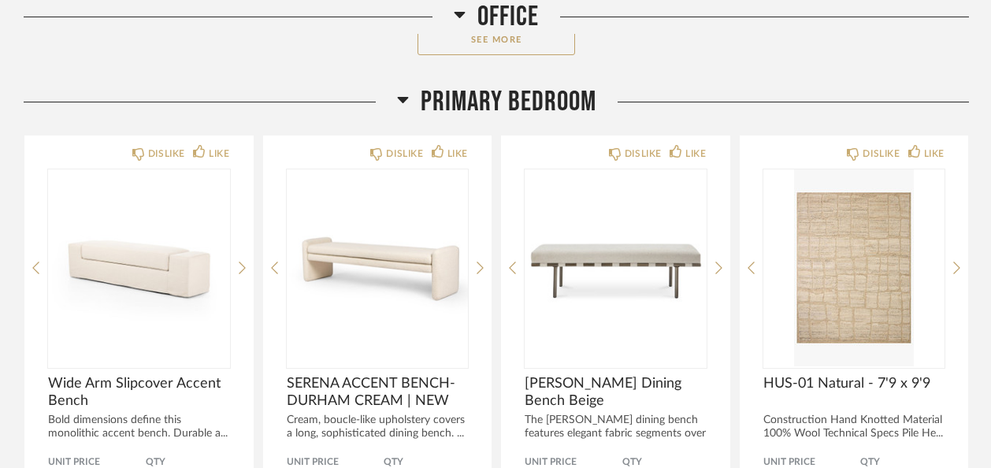
scroll to position [10144, 0]
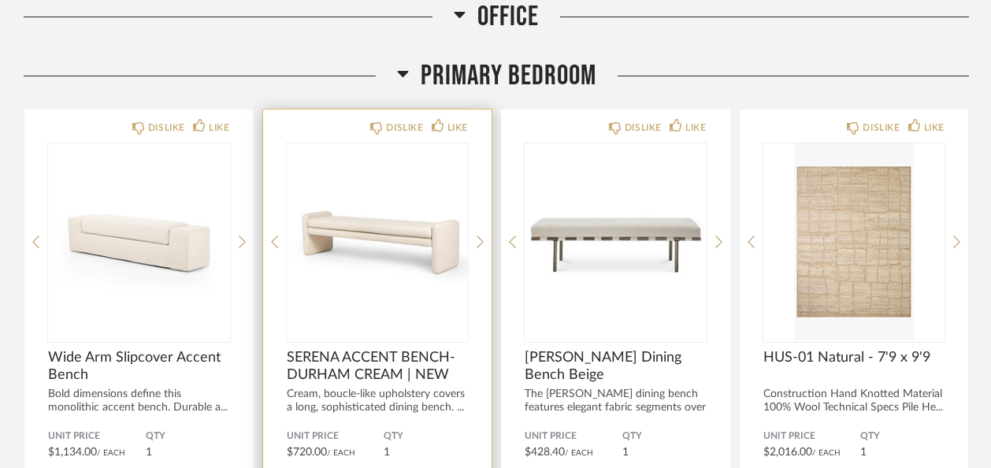
click at [353, 270] on div at bounding box center [378, 241] width 182 height 197
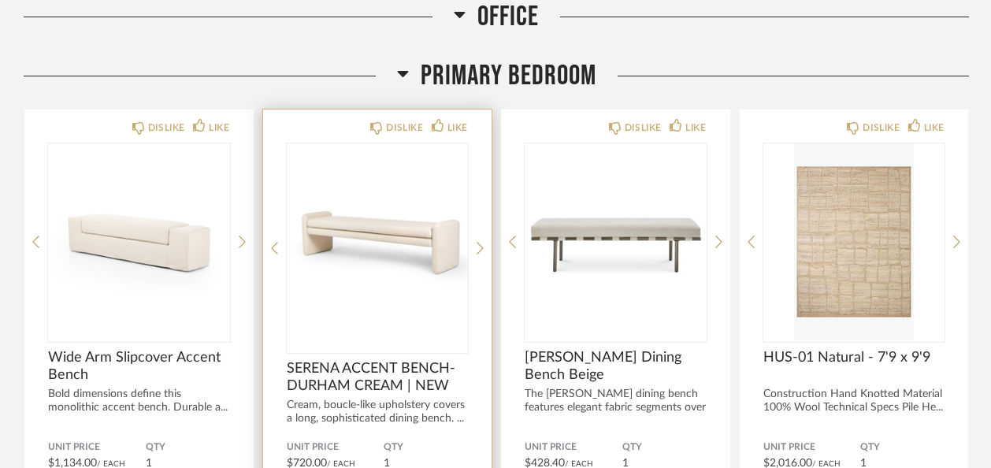
click at [358, 232] on img "0" at bounding box center [378, 241] width 182 height 197
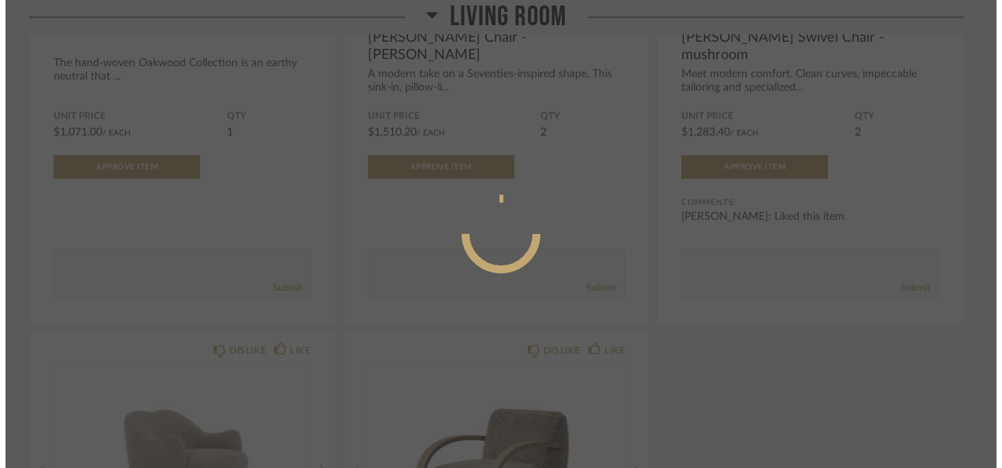
scroll to position [0, 0]
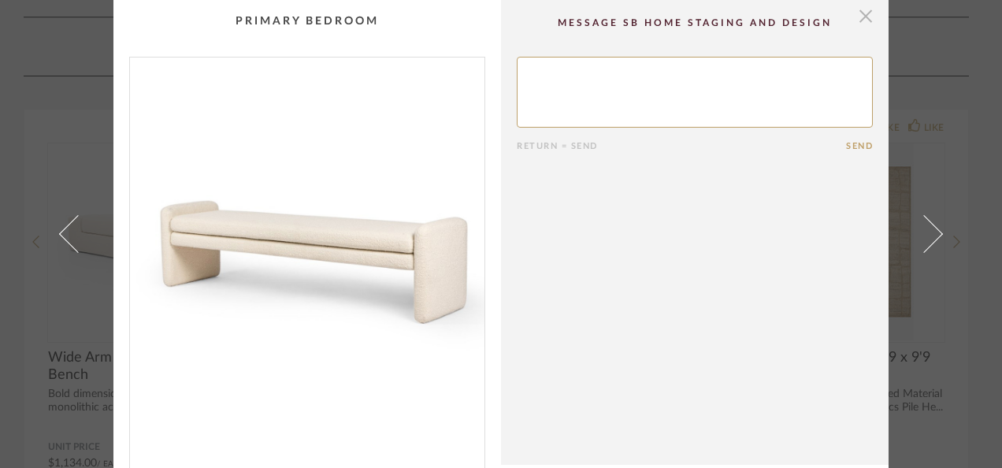
click at [861, 21] on span "button" at bounding box center [866, 16] width 32 height 32
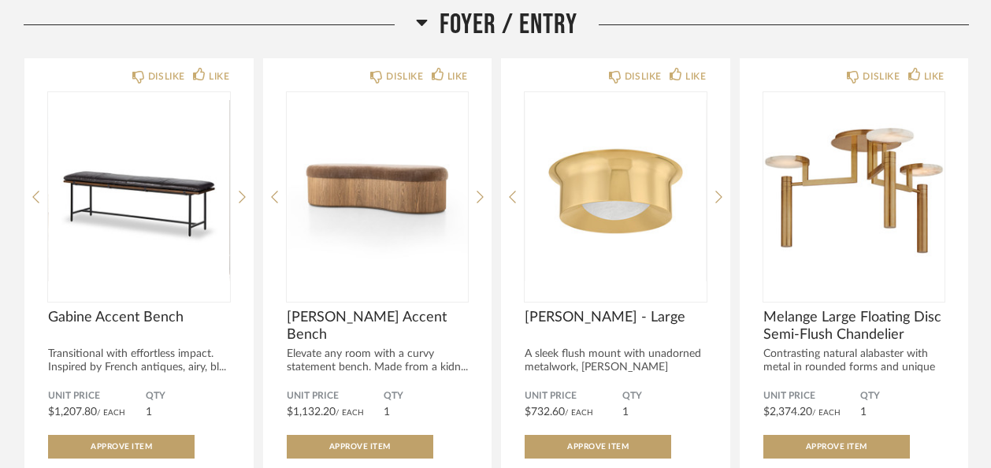
scroll to position [258, 0]
